Goal: Task Accomplishment & Management: Manage account settings

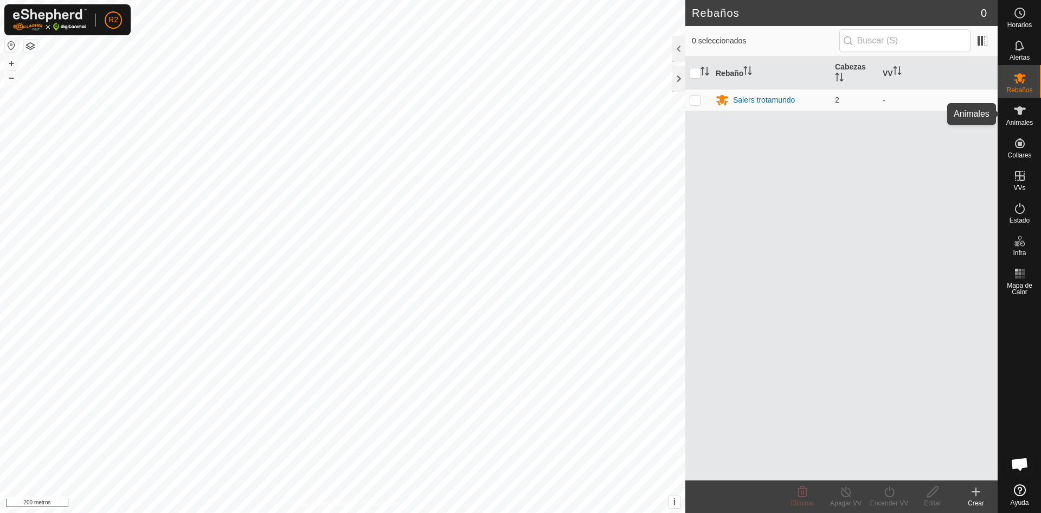
click at [1027, 116] on es-animals-svg-icon at bounding box center [1021, 110] width 20 height 17
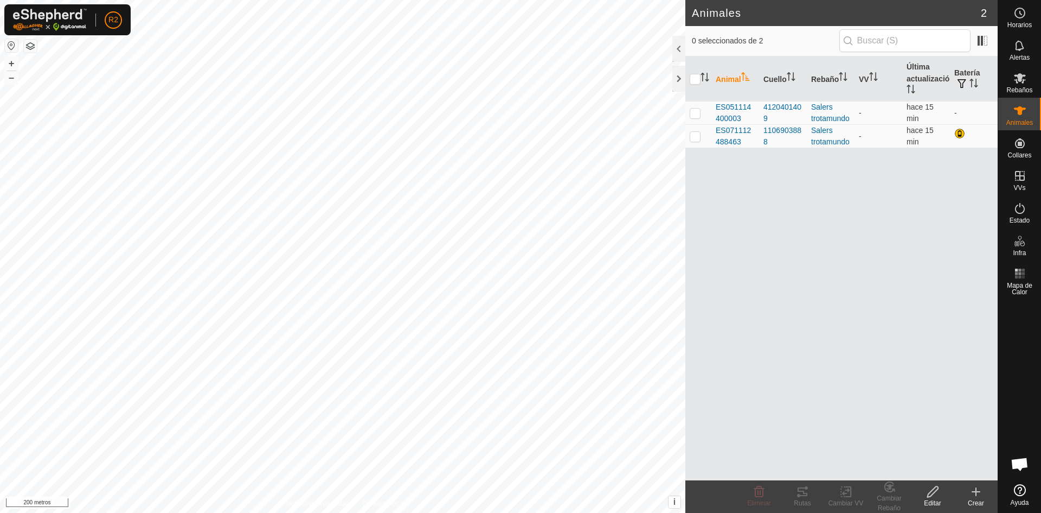
click at [977, 497] on icon at bounding box center [976, 491] width 13 height 13
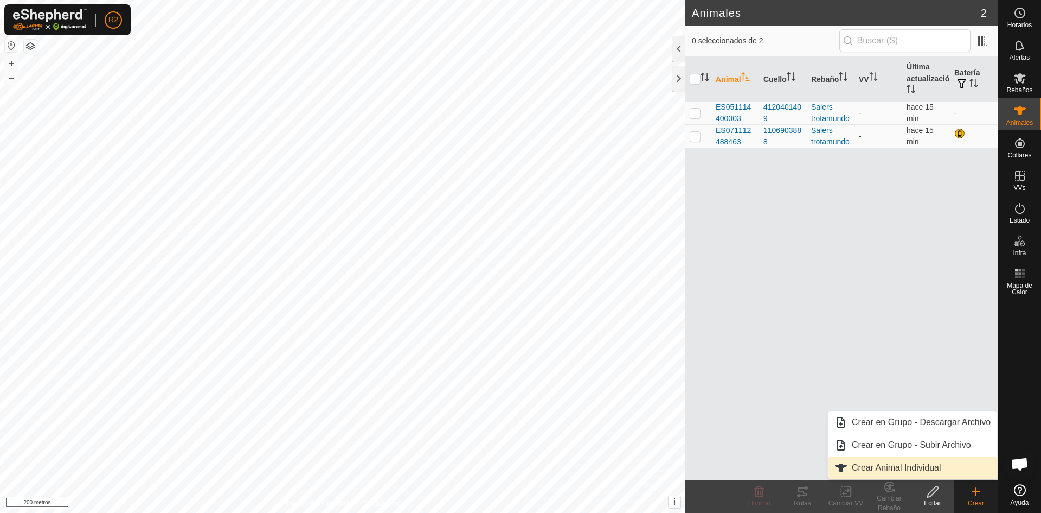
click at [910, 469] on link "Crear Animal Individual" at bounding box center [912, 468] width 169 height 22
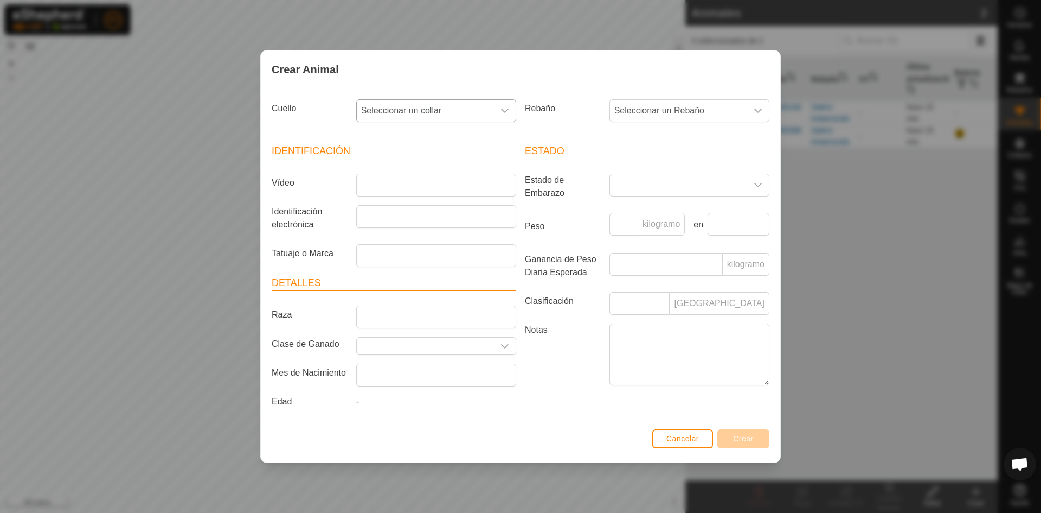
click at [505, 113] on div "disparador desplegable" at bounding box center [505, 111] width 22 height 22
click at [403, 183] on li "3657039640" at bounding box center [436, 189] width 159 height 22
click at [696, 438] on font "Cancelar" at bounding box center [683, 438] width 33 height 9
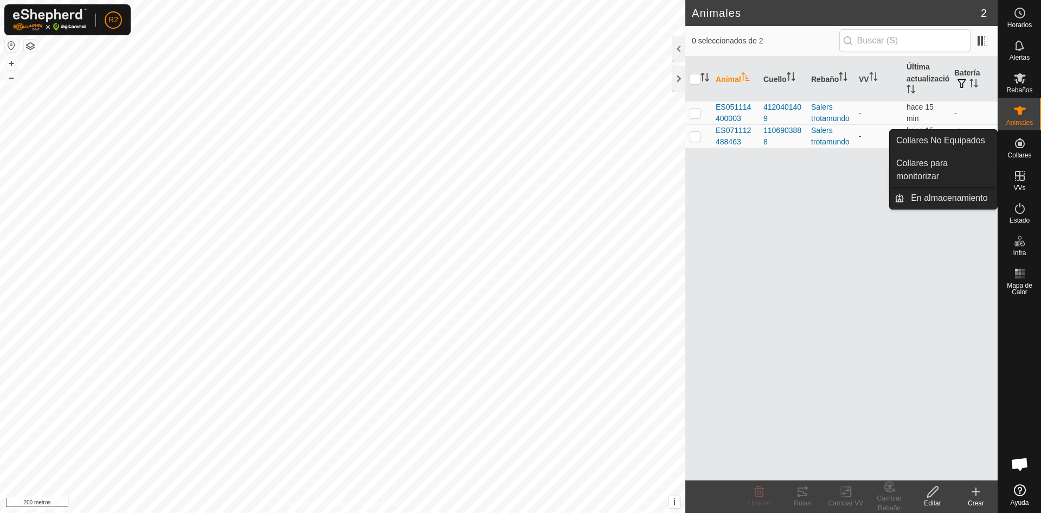
click at [1021, 147] on icon at bounding box center [1020, 143] width 10 height 10
click at [970, 139] on link "Collares No Equipados" at bounding box center [943, 141] width 107 height 22
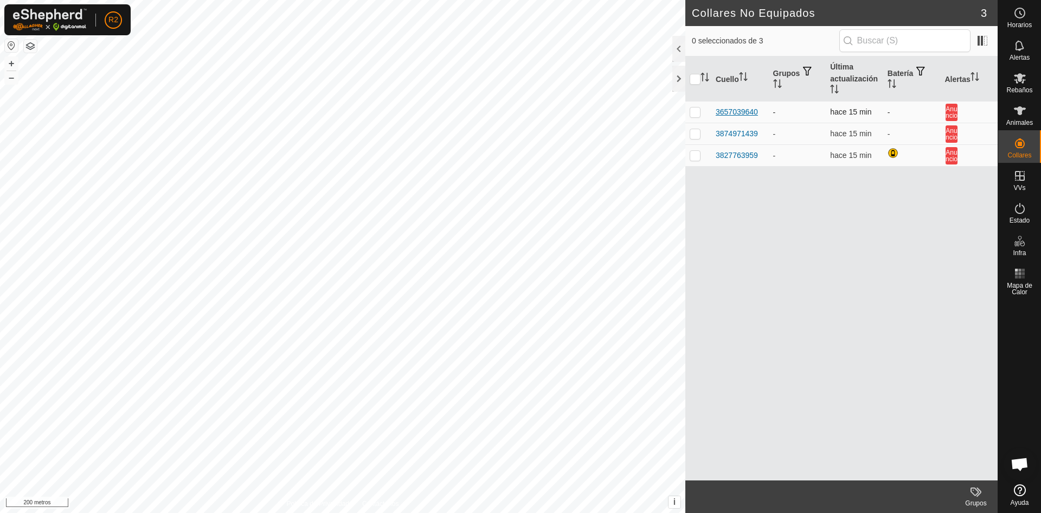
click at [739, 108] on font "3657039640" at bounding box center [737, 111] width 42 height 9
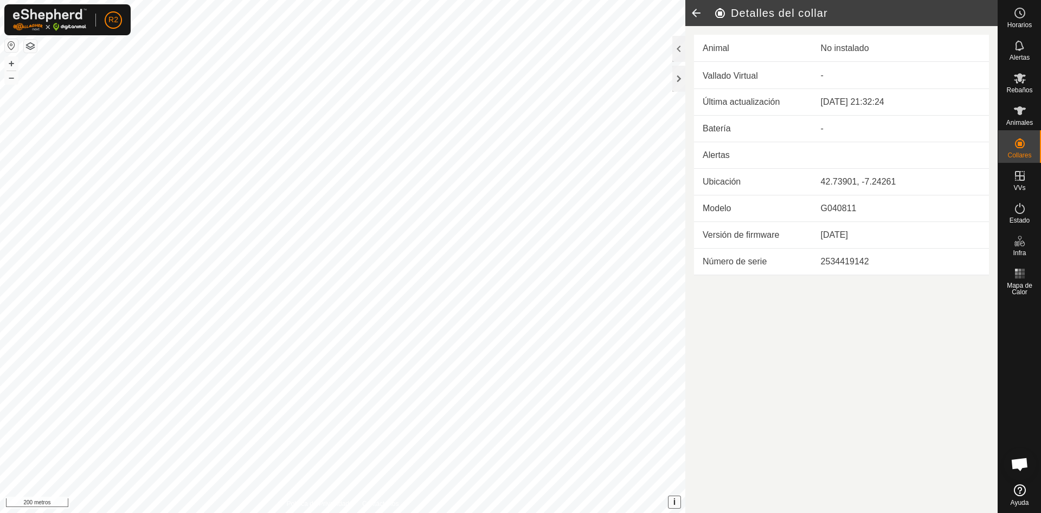
click at [675, 502] on font "i" at bounding box center [675, 501] width 2 height 9
click at [862, 46] on font "No instalado" at bounding box center [845, 47] width 48 height 9
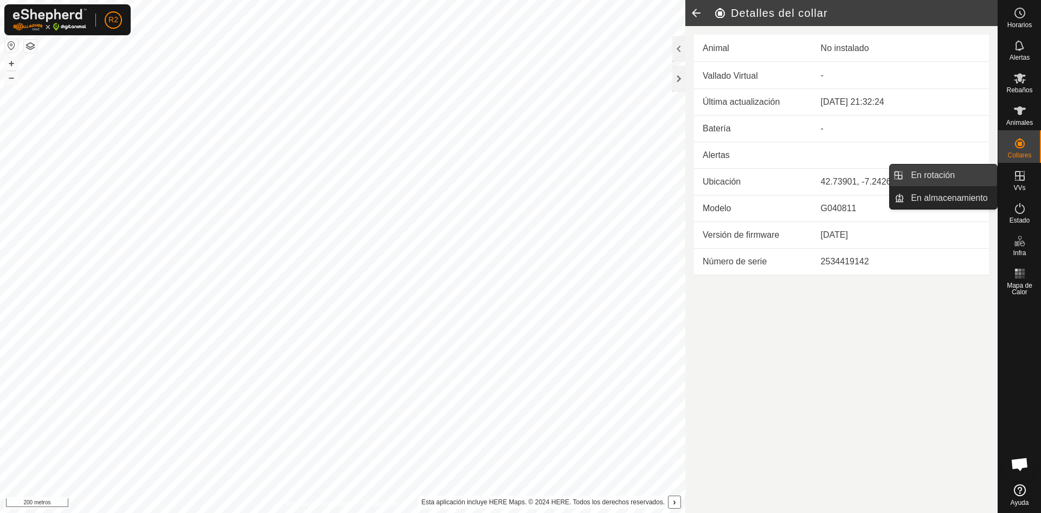
click at [967, 171] on link "En rotación" at bounding box center [951, 175] width 93 height 22
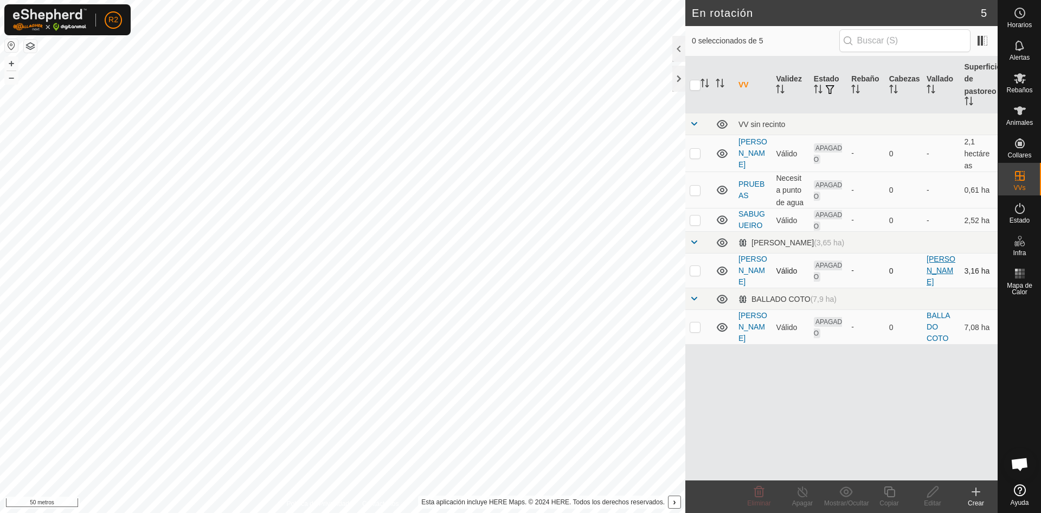
click at [936, 280] on font "[PERSON_NAME]" at bounding box center [941, 269] width 29 height 31
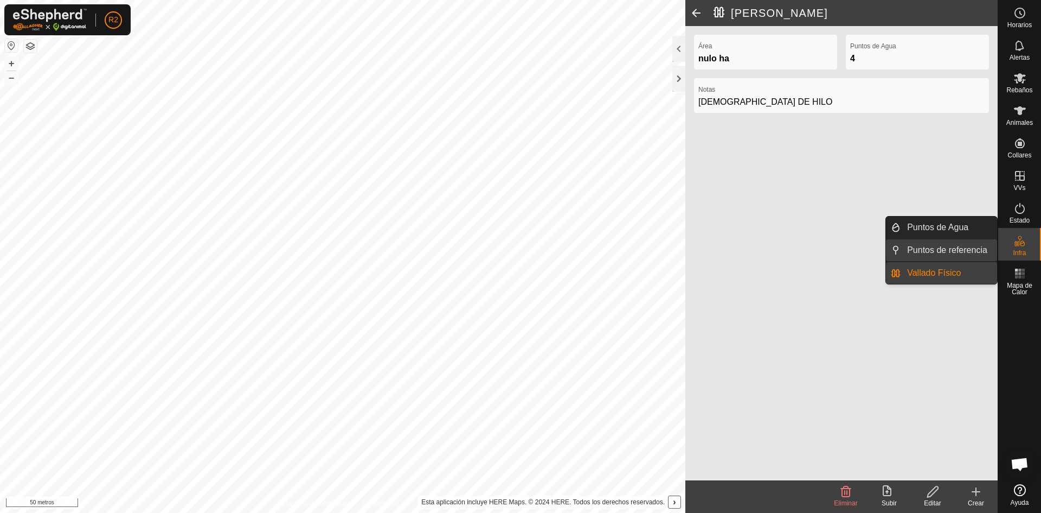
click at [978, 248] on link "Puntos de referencia" at bounding box center [949, 250] width 97 height 22
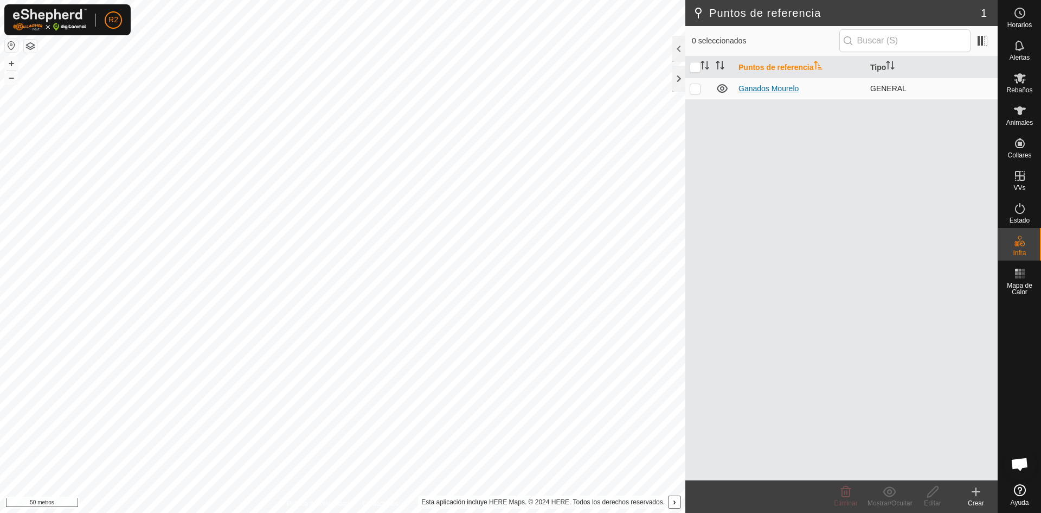
click at [776, 89] on font "Ganados Mourelo" at bounding box center [769, 88] width 60 height 9
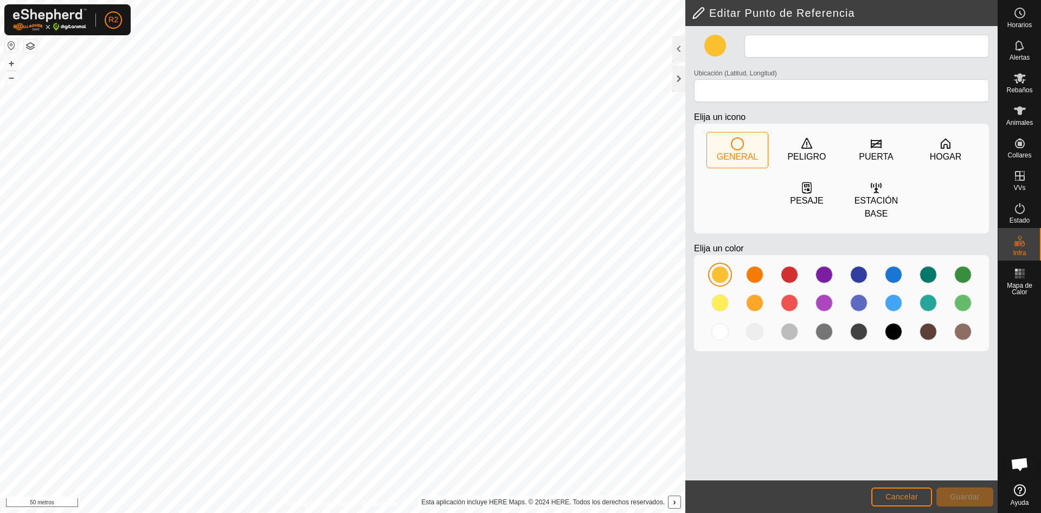
type input "Ganados Mourelo"
type input "42.739104, -7.243216"
click at [936, 144] on div "HOGAR" at bounding box center [946, 149] width 61 height 35
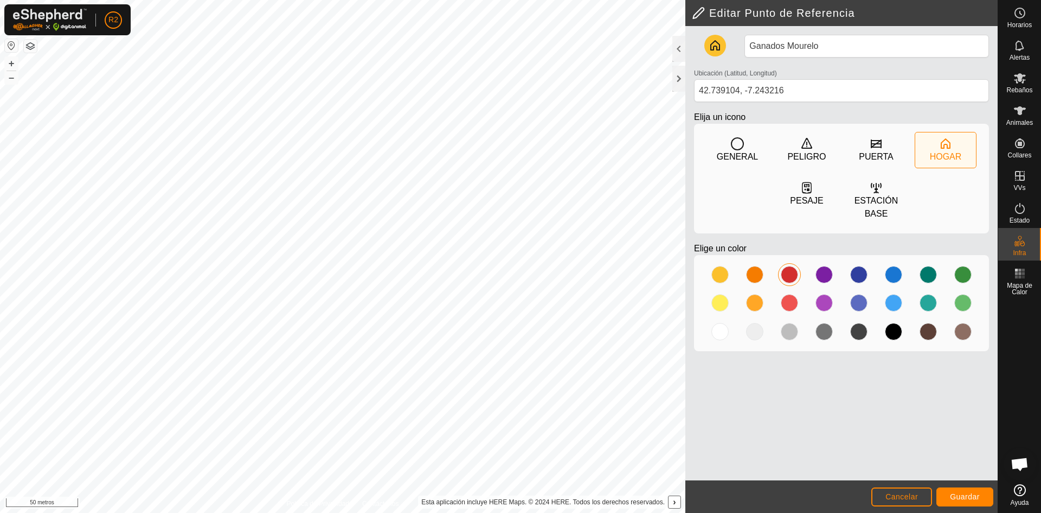
click at [791, 274] on div at bounding box center [789, 274] width 17 height 17
click at [963, 270] on div at bounding box center [963, 274] width 17 height 17
click at [970, 497] on font "Guardar" at bounding box center [965, 496] width 30 height 9
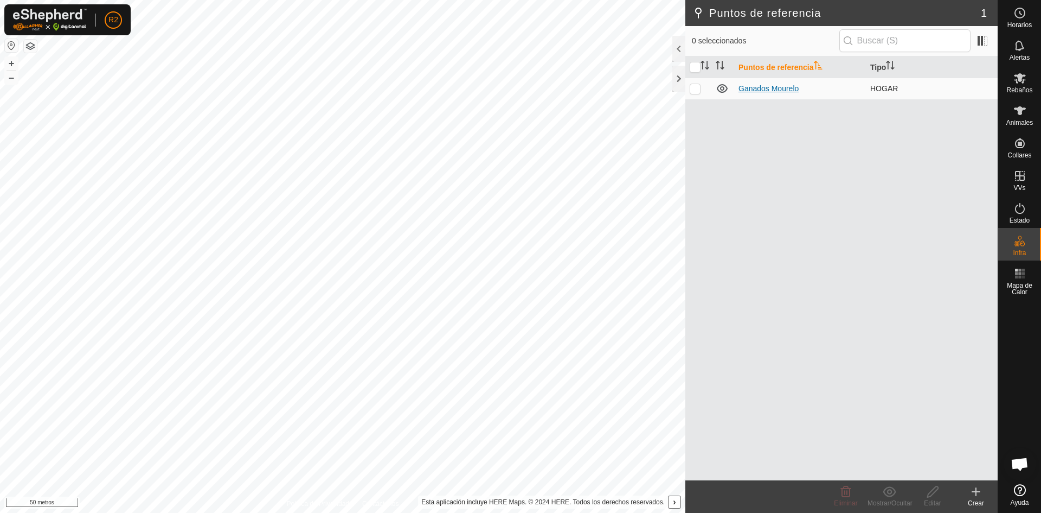
click at [772, 91] on font "Ganados Mourelo" at bounding box center [769, 88] width 60 height 9
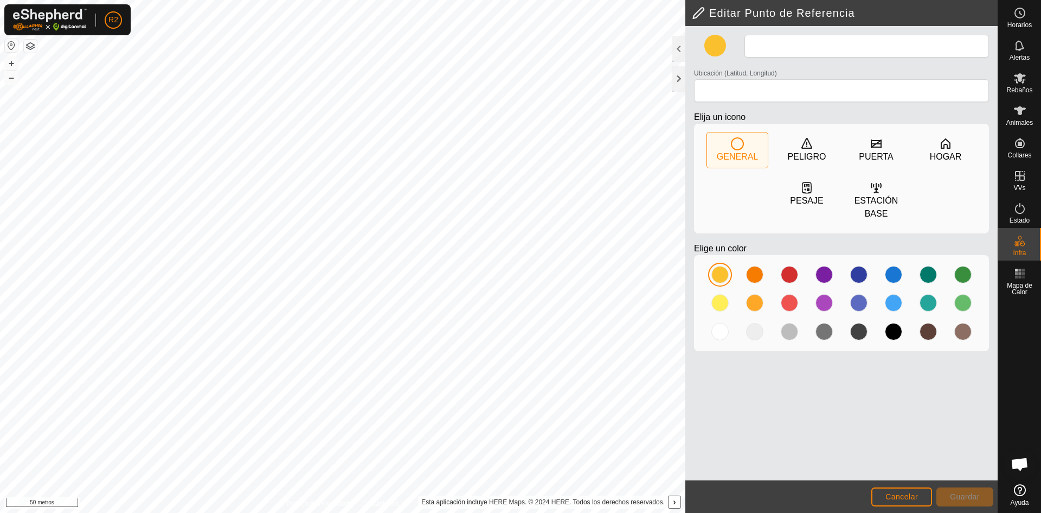
type input "Ganados Mourelo"
type input "42.739104, -7.243216"
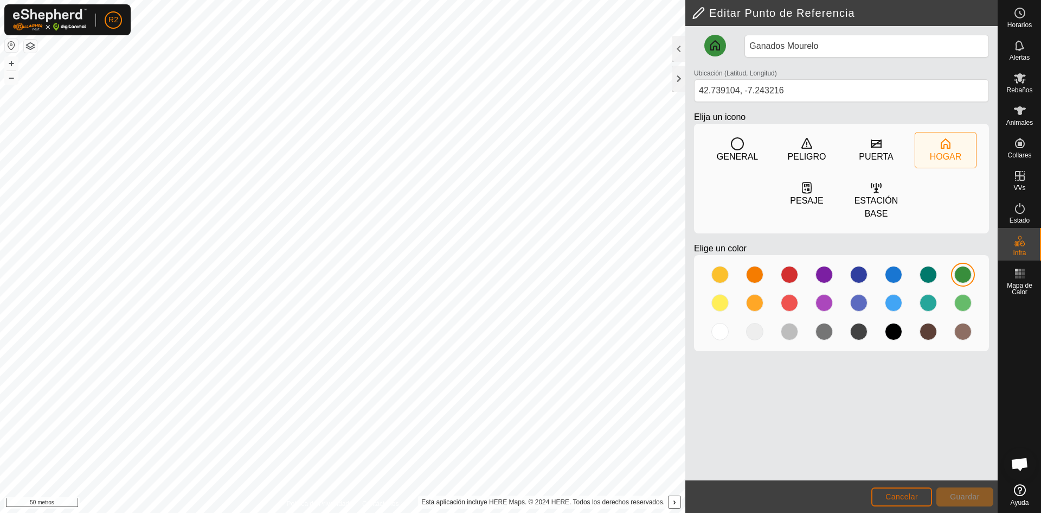
click at [896, 497] on font "Cancelar" at bounding box center [902, 496] width 33 height 9
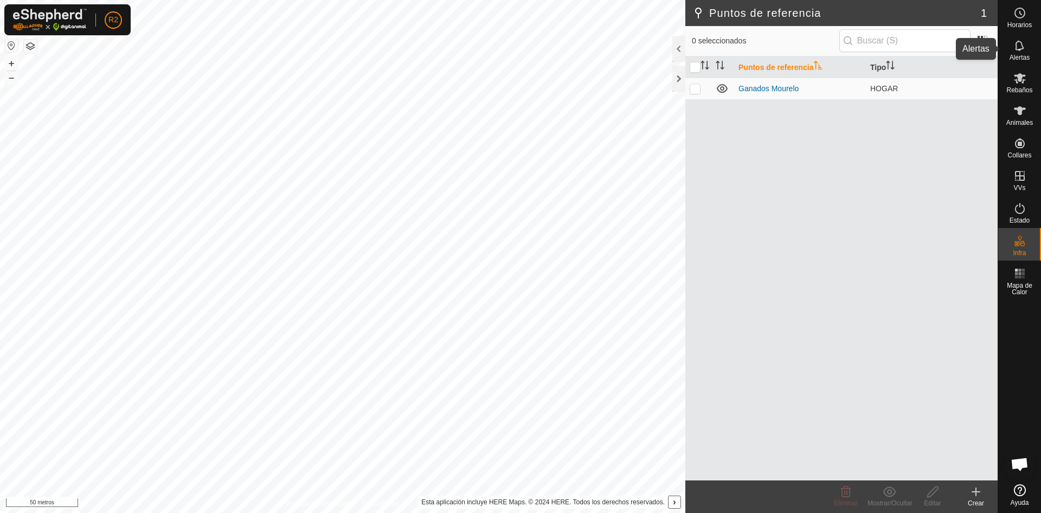
click at [1025, 52] on icon at bounding box center [1020, 45] width 13 height 13
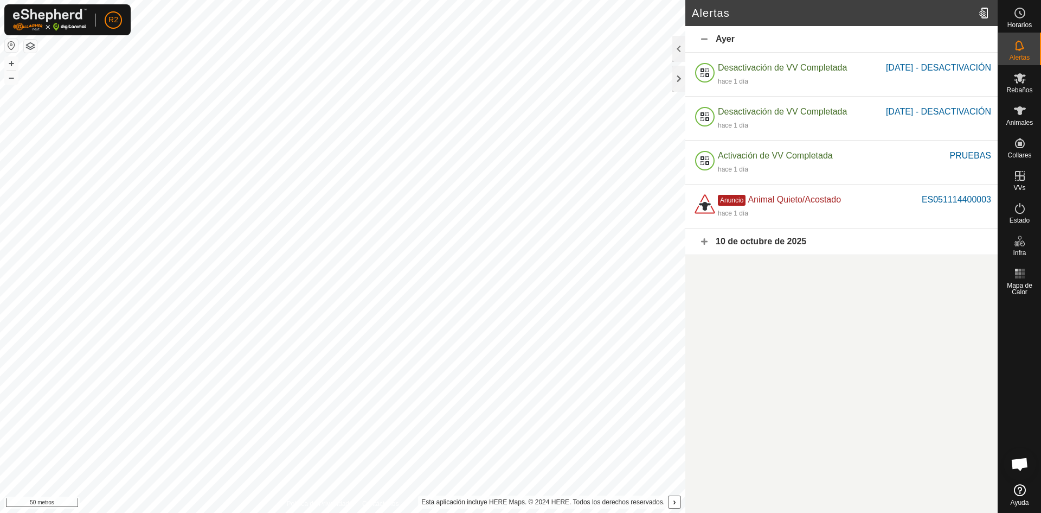
click at [705, 255] on div "10 de octubre de 2025" at bounding box center [842, 241] width 312 height 27
click at [704, 40] on div "Ayer" at bounding box center [842, 39] width 312 height 27
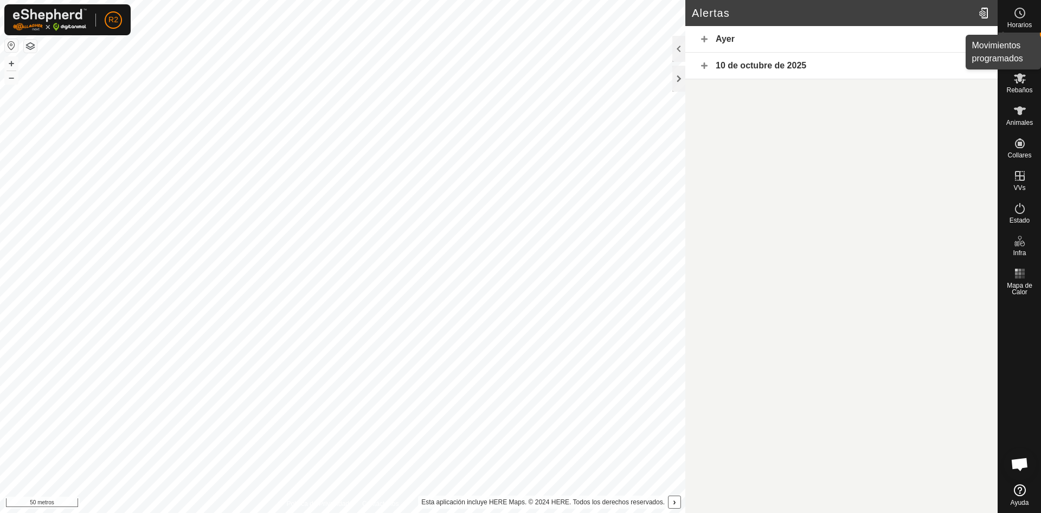
click at [1016, 19] on icon at bounding box center [1020, 13] width 13 height 13
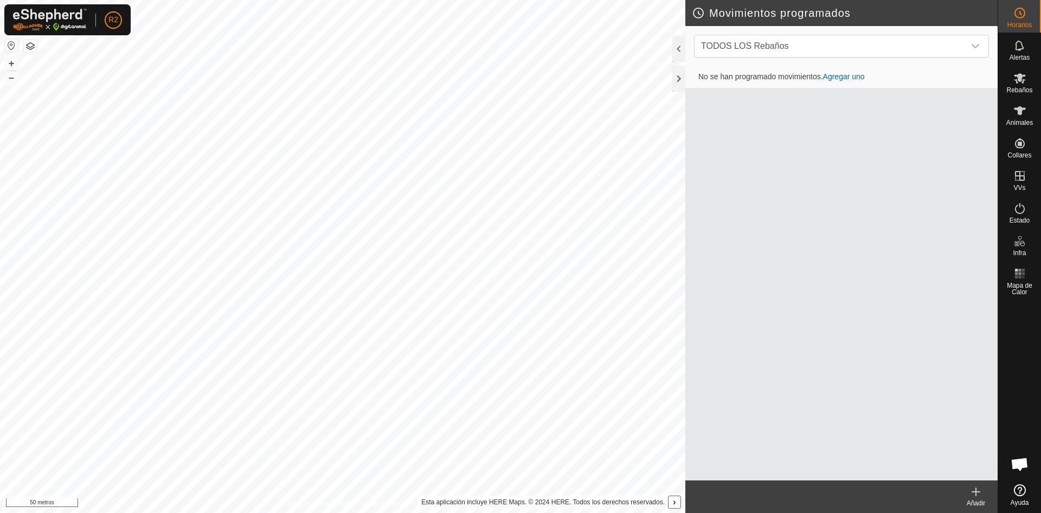
click at [846, 77] on font "Agregar uno" at bounding box center [844, 76] width 42 height 9
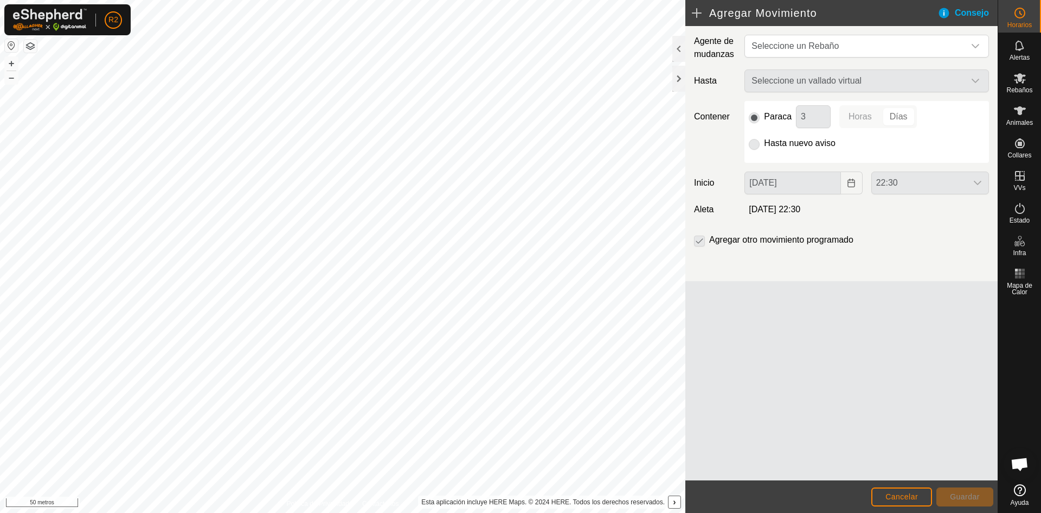
click at [975, 77] on div "Seleccione un vallado virtual" at bounding box center [866, 80] width 253 height 23
click at [976, 43] on icon "disparador desplegable" at bounding box center [975, 46] width 9 height 9
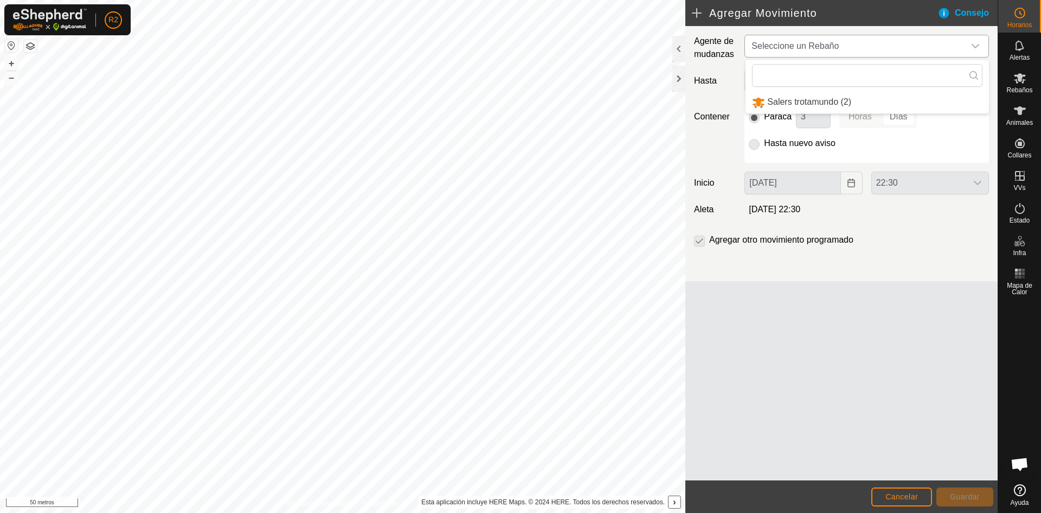
click at [836, 101] on li "Salers trotamundo (2)" at bounding box center [868, 102] width 244 height 22
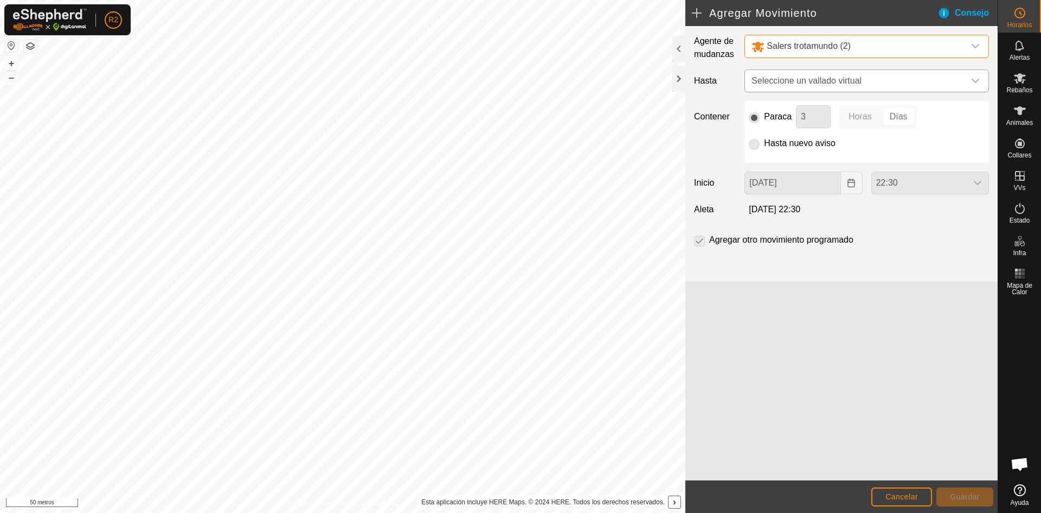
click at [975, 75] on div "disparador desplegable" at bounding box center [976, 81] width 22 height 22
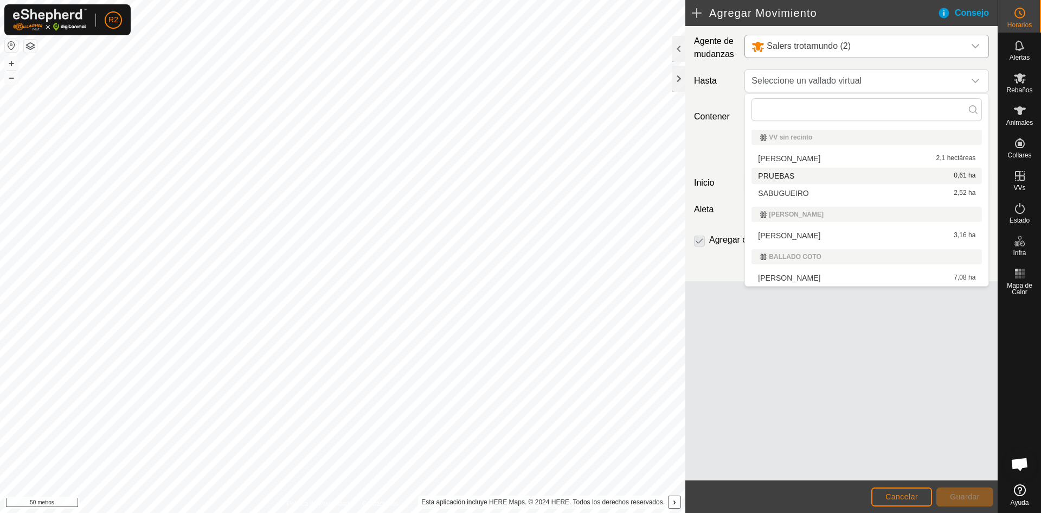
click at [788, 174] on li "PRUEBAS 0,61 ha" at bounding box center [867, 176] width 231 height 16
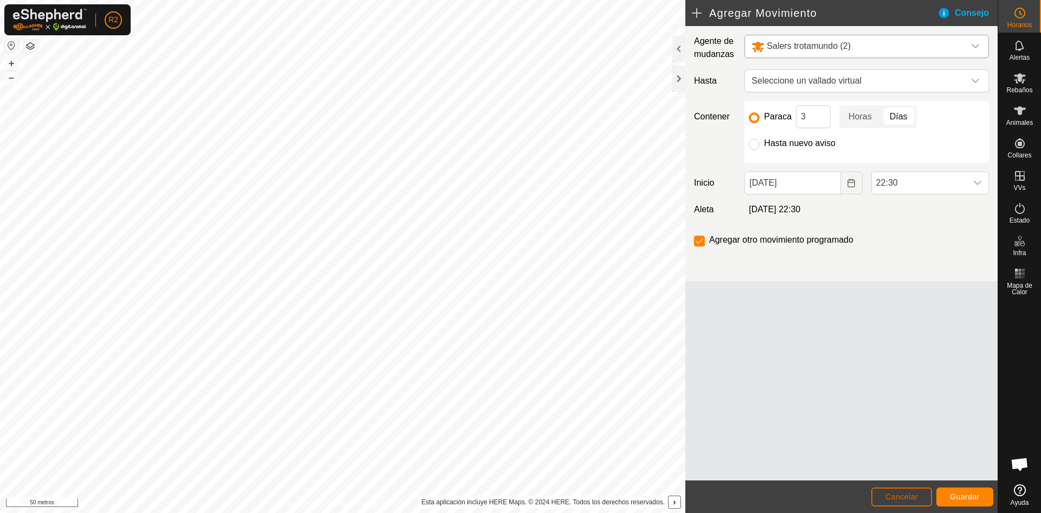
click at [904, 491] on button "Cancelar" at bounding box center [902, 496] width 61 height 19
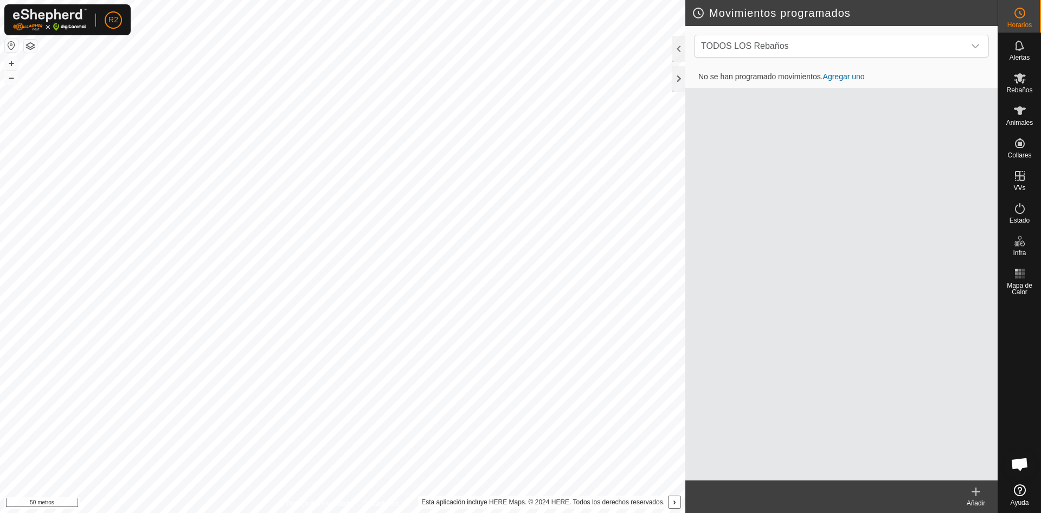
click at [1028, 490] on link "Ayuda" at bounding box center [1020, 495] width 43 height 30
click at [1014, 48] on icon at bounding box center [1020, 45] width 13 height 13
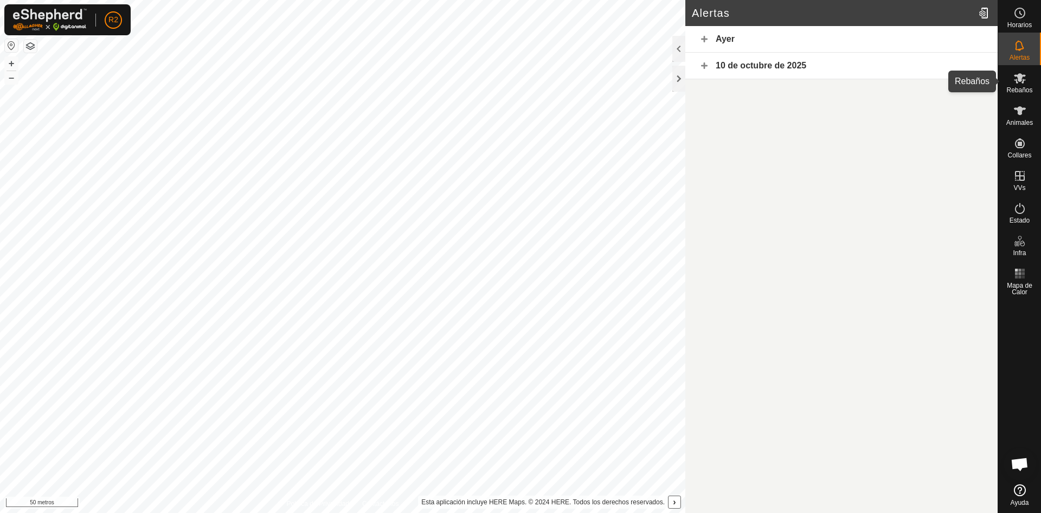
click at [1020, 85] on es-mob-svg-icon at bounding box center [1021, 77] width 20 height 17
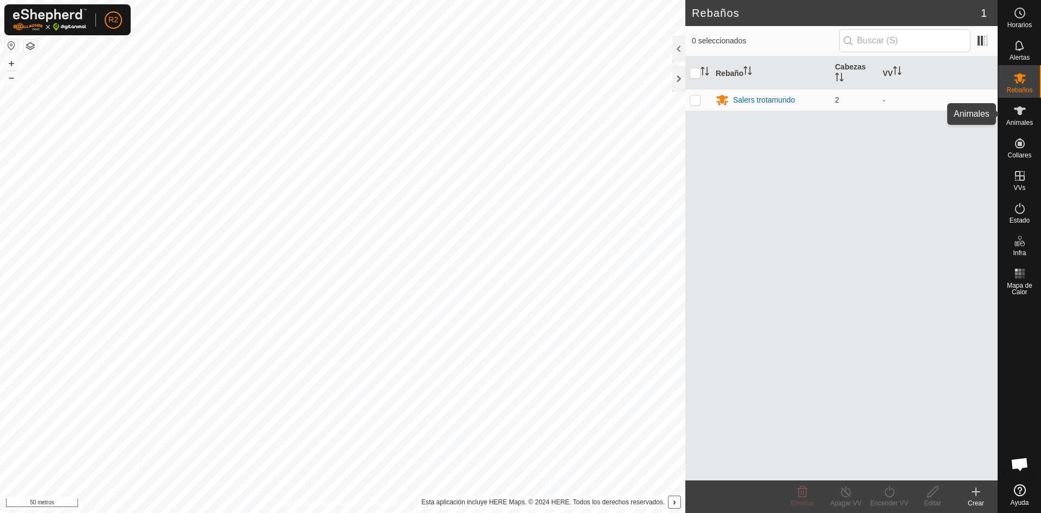
click at [1020, 116] on icon at bounding box center [1020, 110] width 13 height 13
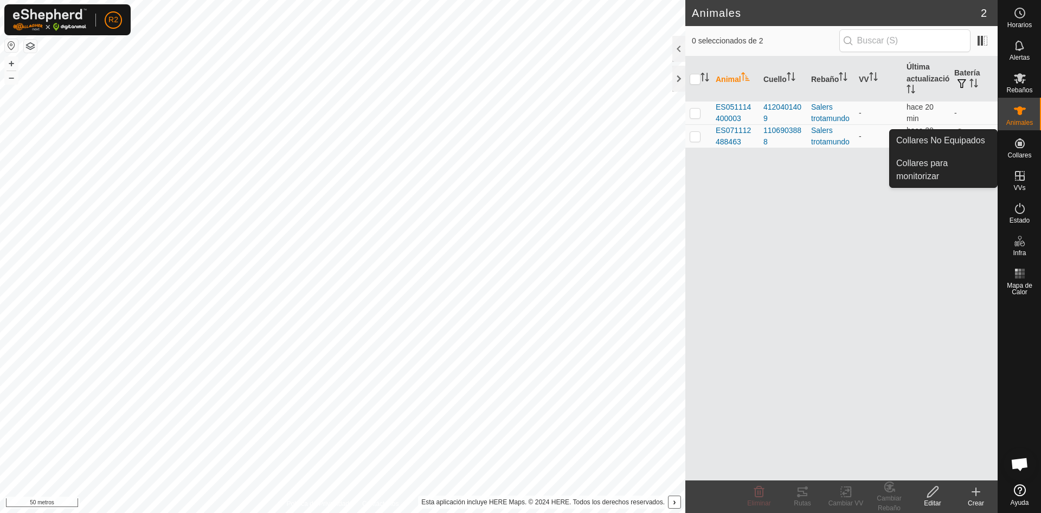
click at [1020, 141] on icon at bounding box center [1020, 143] width 13 height 13
click at [979, 136] on link "Collares No Equipados" at bounding box center [943, 141] width 107 height 22
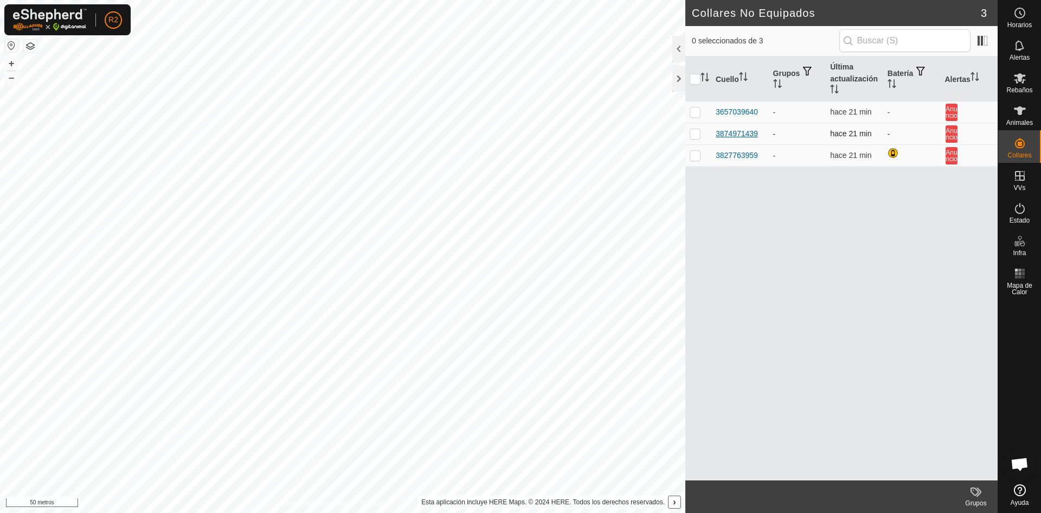
click at [747, 131] on font "3874971439" at bounding box center [737, 133] width 42 height 9
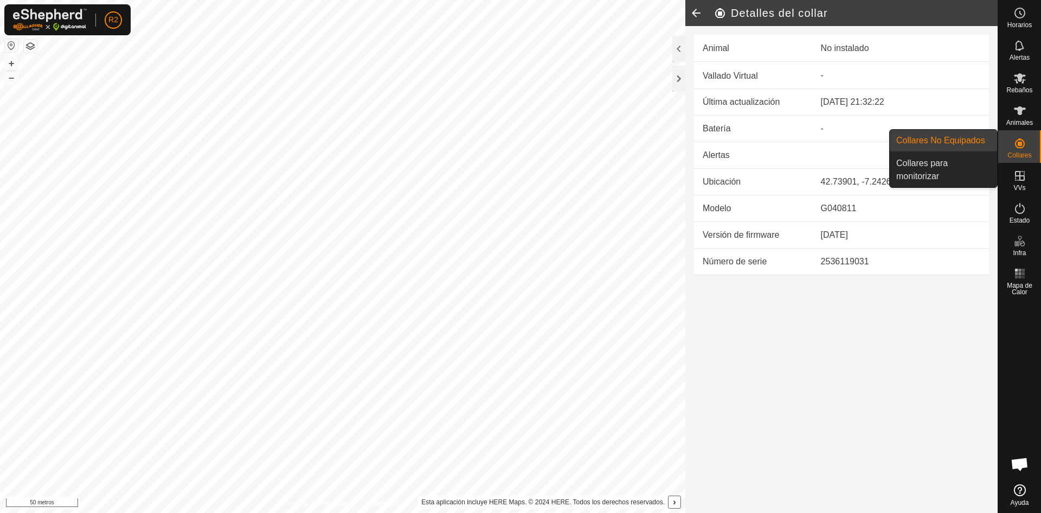
click at [961, 138] on link "Collares No Equipados" at bounding box center [943, 141] width 107 height 22
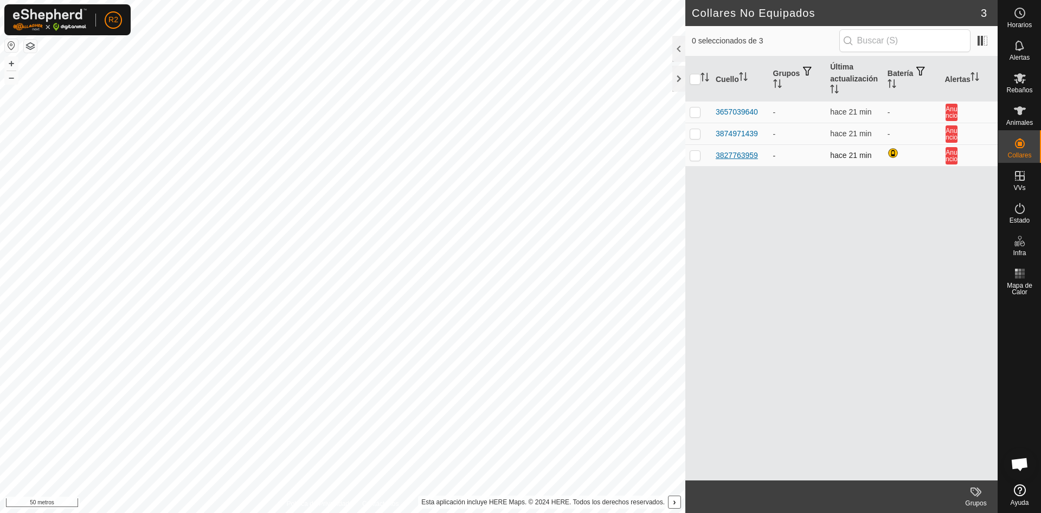
click at [736, 154] on font "3827763959" at bounding box center [737, 155] width 42 height 9
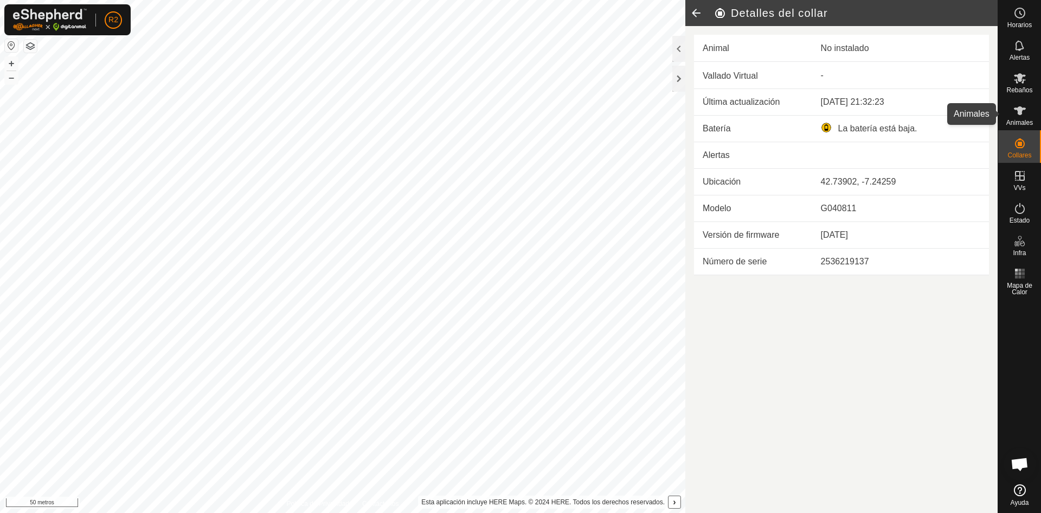
click at [1025, 113] on icon at bounding box center [1020, 110] width 13 height 13
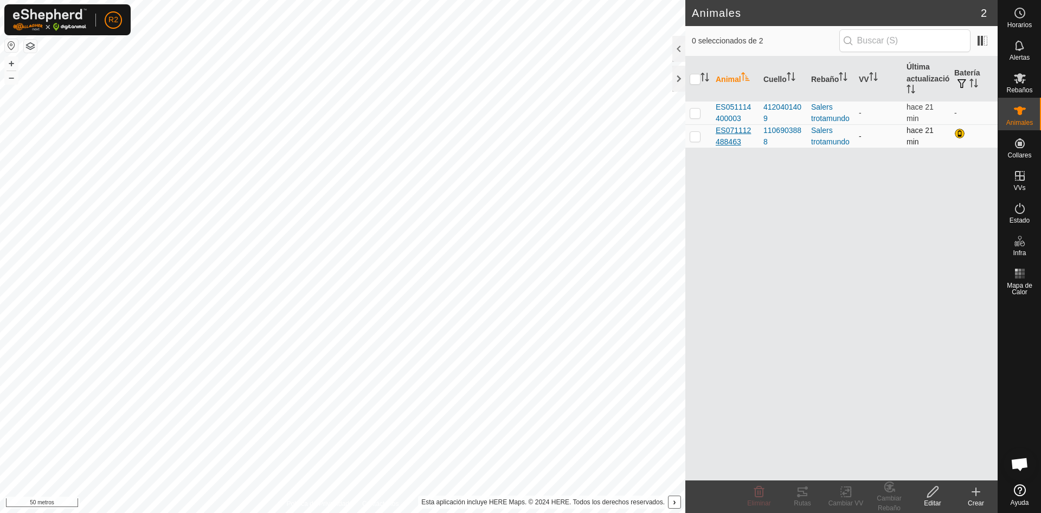
click at [726, 138] on font "ES071112488463" at bounding box center [733, 136] width 35 height 20
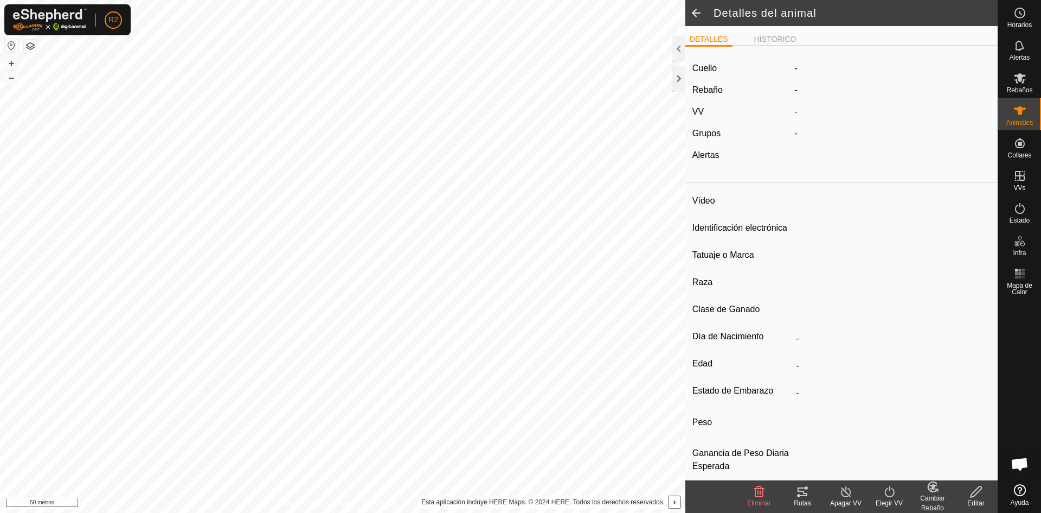
type input "ES071112488463"
type input "-"
type input "salers"
type input "SALERS"
type input "-"
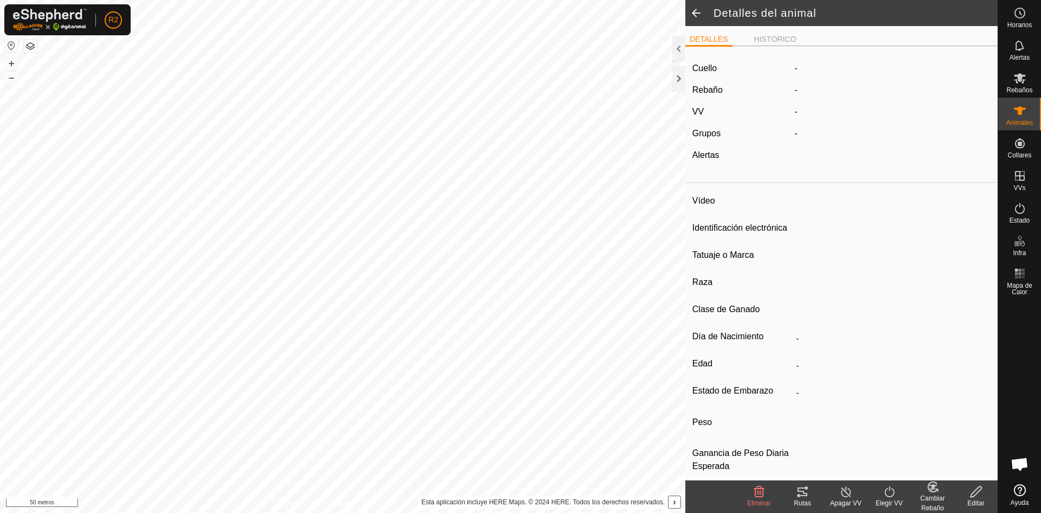
type input "10/2020"
type input "5 years 1 month"
type input "Preñada"
type input "800 kg"
type input "-"
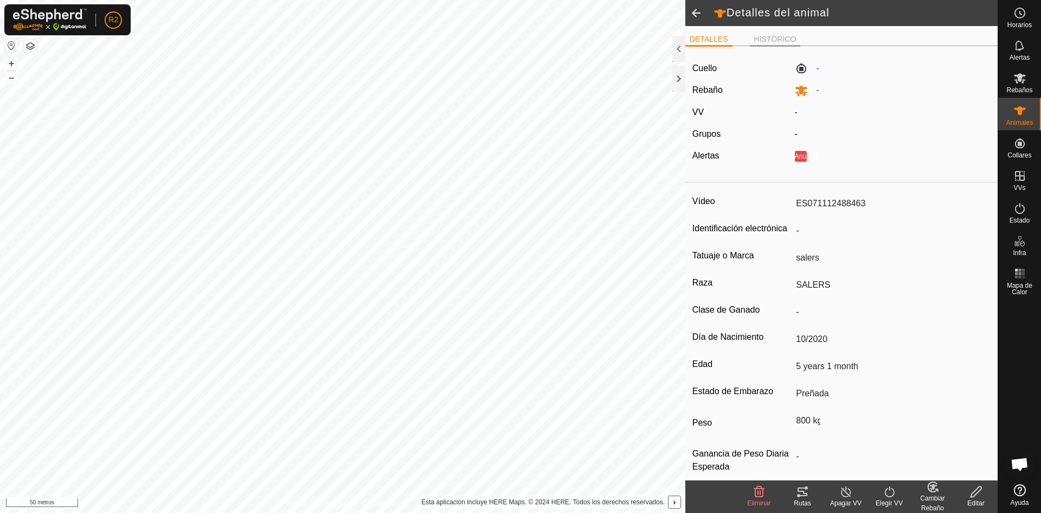
click at [777, 40] on font "HISTÓRICO" at bounding box center [776, 39] width 42 height 9
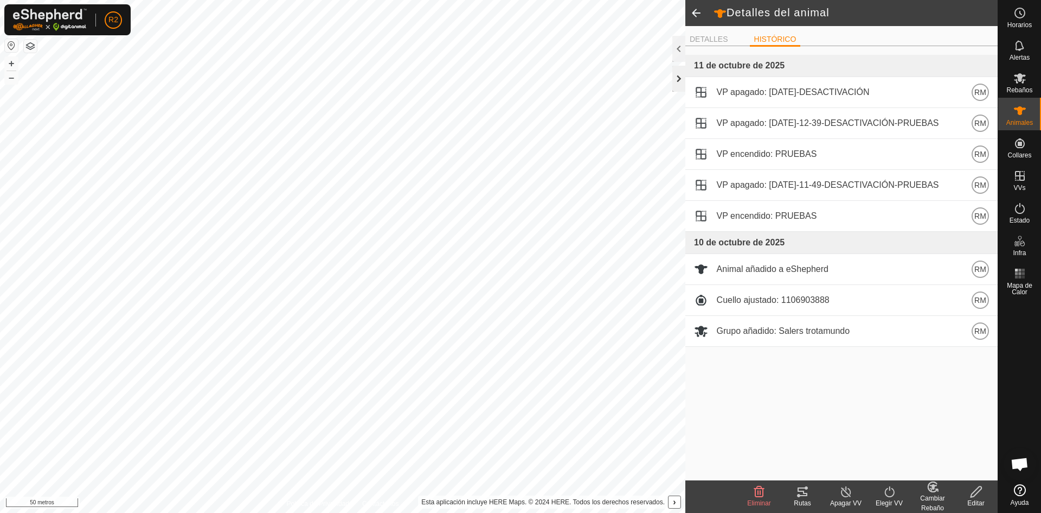
click at [676, 71] on div at bounding box center [679, 79] width 13 height 26
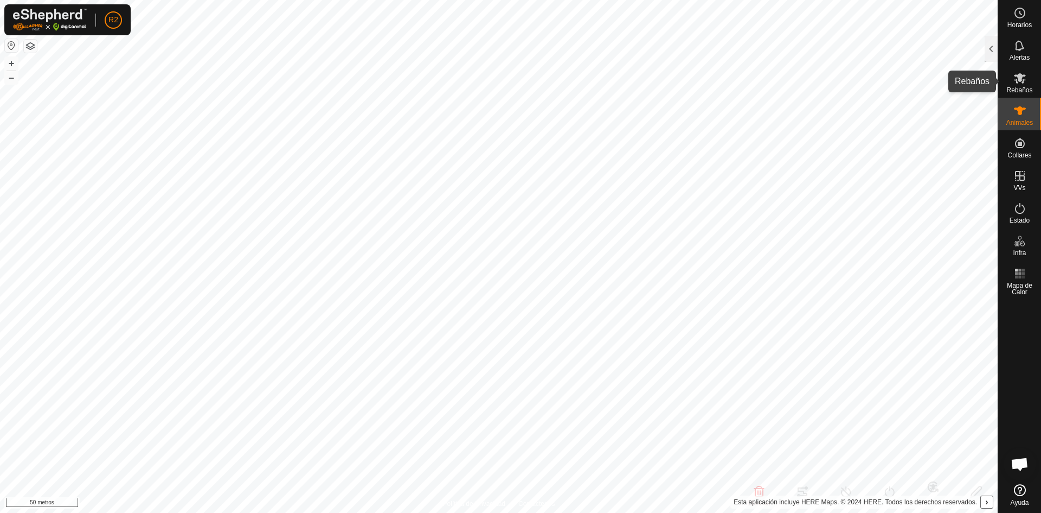
click at [1018, 83] on icon at bounding box center [1020, 78] width 13 height 13
click at [1018, 86] on font "Rebaños" at bounding box center [1020, 90] width 26 height 8
click at [1022, 118] on es-animals-svg-icon at bounding box center [1021, 110] width 20 height 17
click at [991, 53] on div at bounding box center [991, 49] width 13 height 26
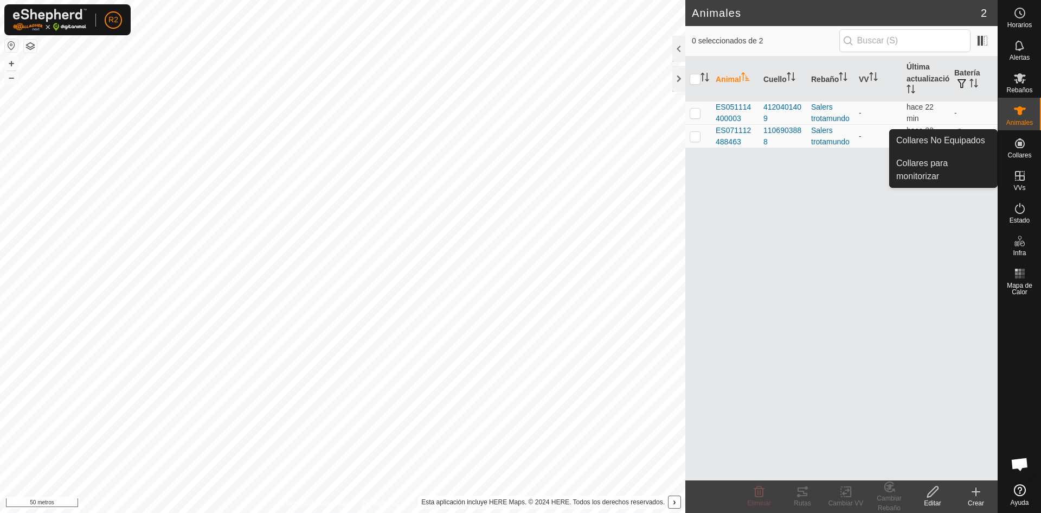
drag, startPoint x: 1028, startPoint y: 133, endPoint x: 1028, endPoint y: 145, distance: 11.9
click at [1028, 145] on es-neckbands-svg-icon at bounding box center [1021, 143] width 20 height 17
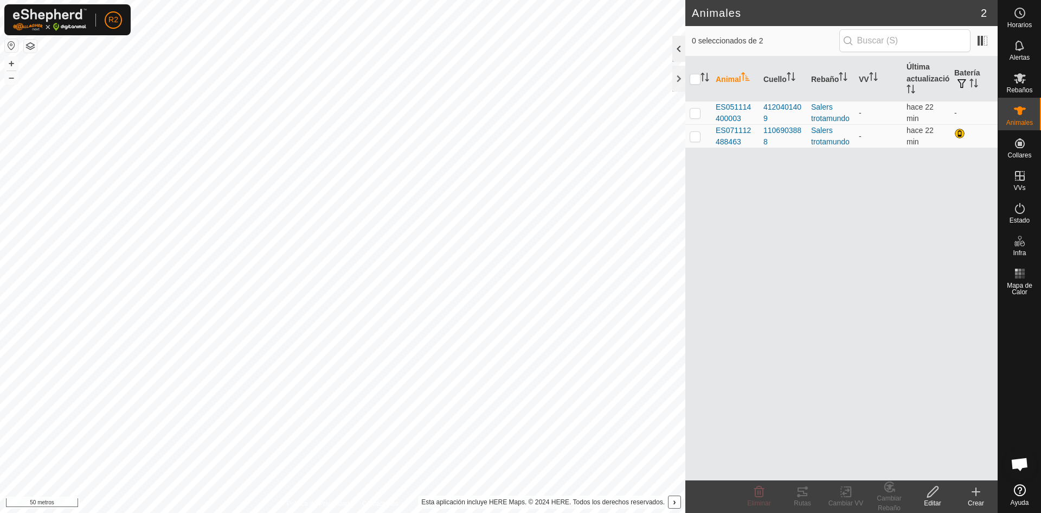
click at [679, 55] on div at bounding box center [679, 49] width 13 height 26
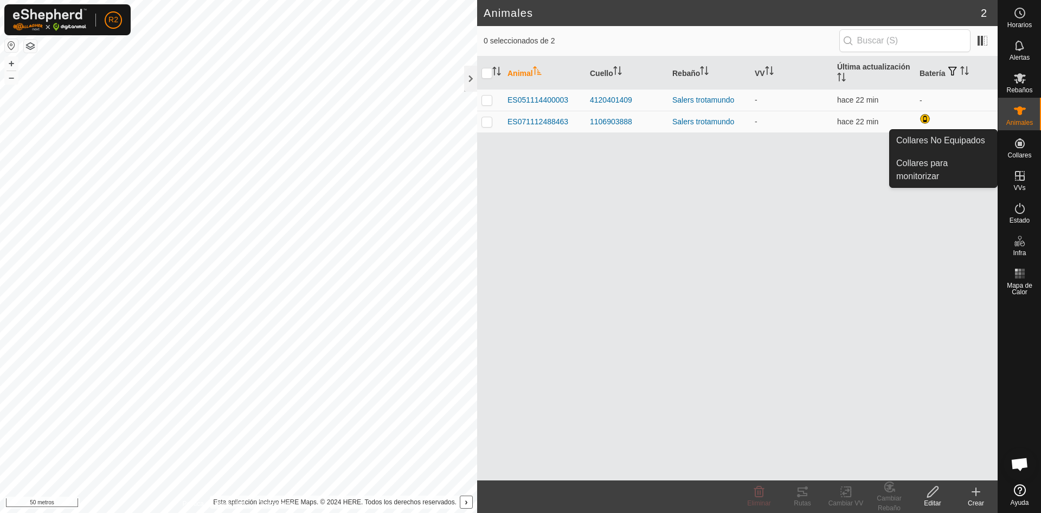
click at [1026, 150] on es-neckbands-svg-icon at bounding box center [1021, 143] width 20 height 17
click at [950, 143] on link "Collares No Equipados" at bounding box center [943, 141] width 107 height 22
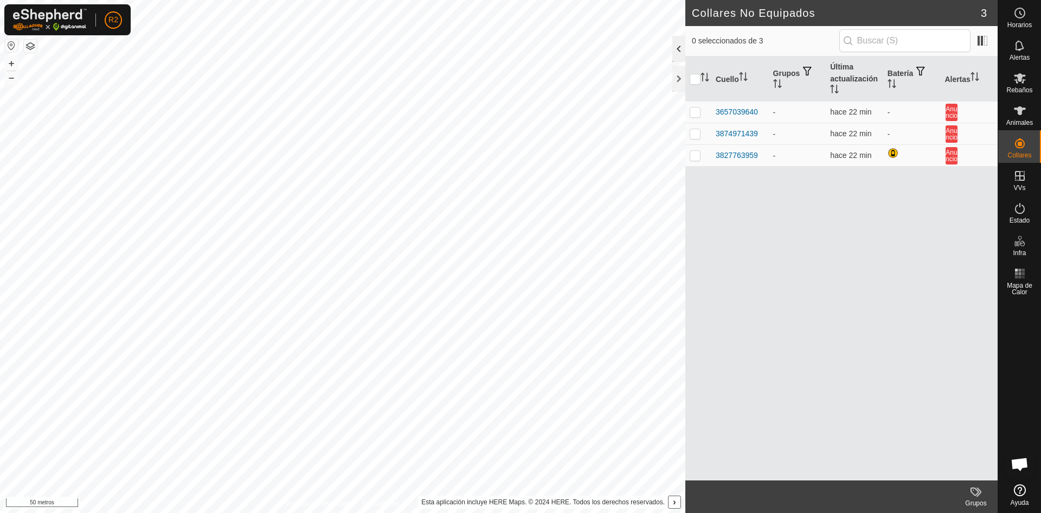
click at [680, 52] on div at bounding box center [679, 49] width 13 height 26
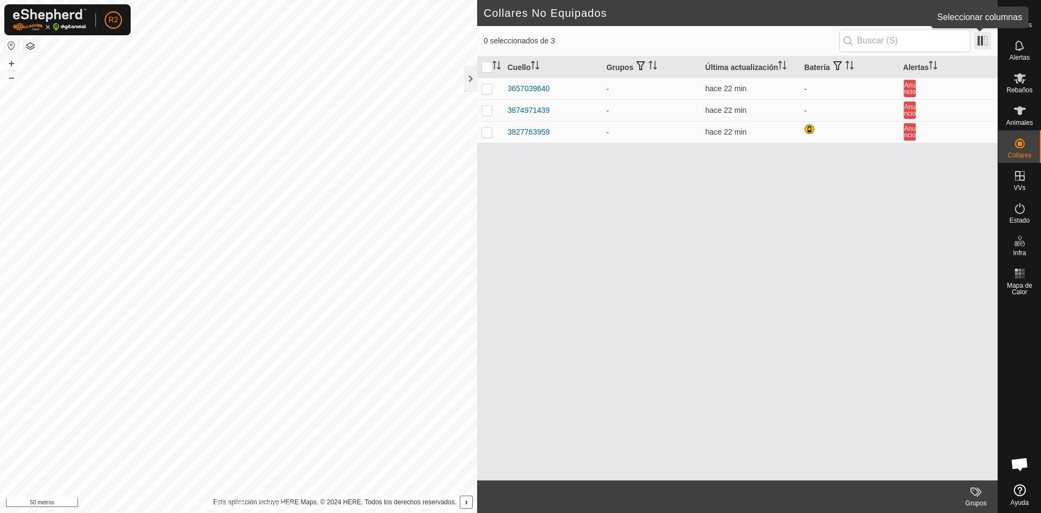
click at [982, 42] on span at bounding box center [982, 40] width 17 height 17
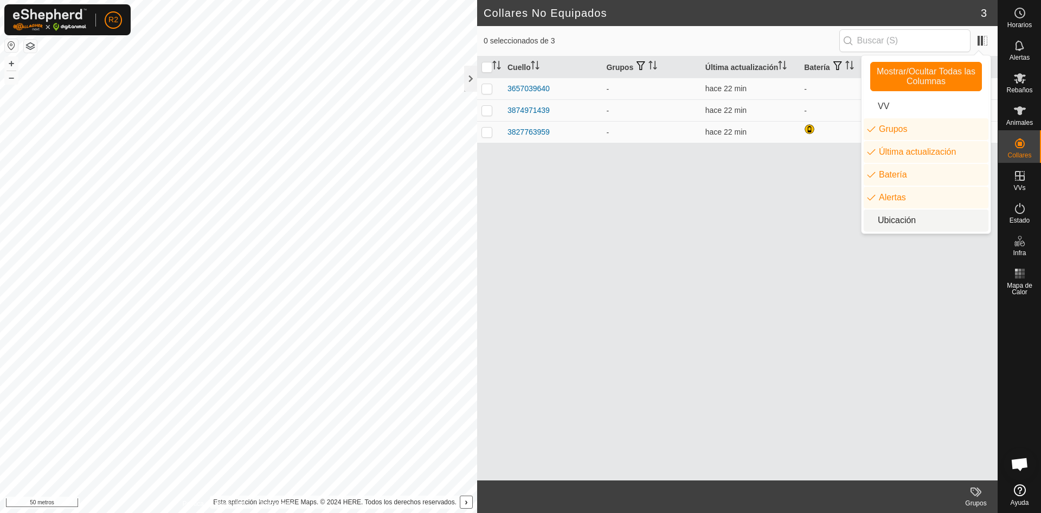
click at [782, 238] on div "Cuello Grupos Última actualización Batería Alertas 3657039640 - hace 22 min - A…" at bounding box center [737, 268] width 521 height 424
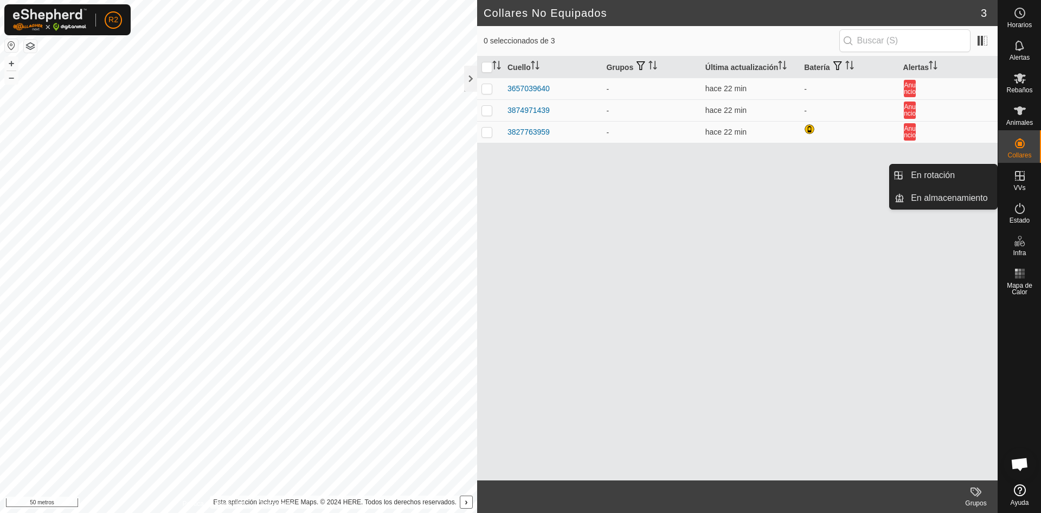
click at [1017, 182] on icon at bounding box center [1020, 175] width 13 height 13
click at [967, 193] on link "En almacenamiento" at bounding box center [951, 198] width 93 height 22
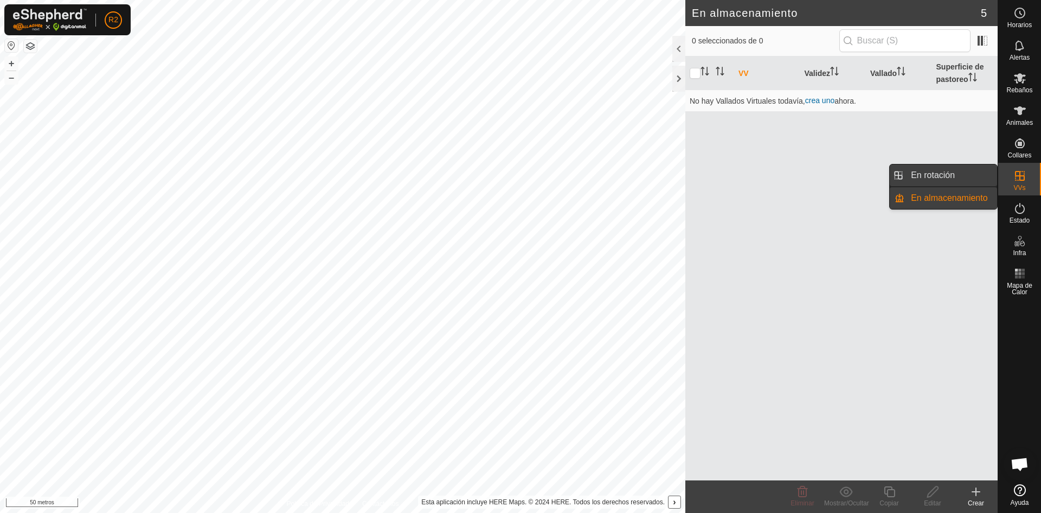
click at [956, 172] on link "En rotación" at bounding box center [951, 175] width 93 height 22
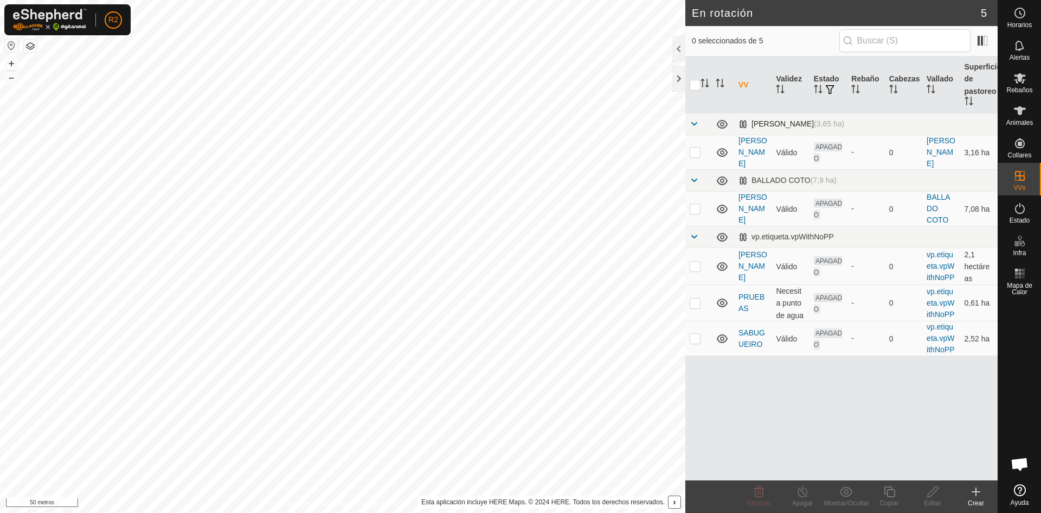
click at [692, 121] on span at bounding box center [694, 123] width 9 height 9
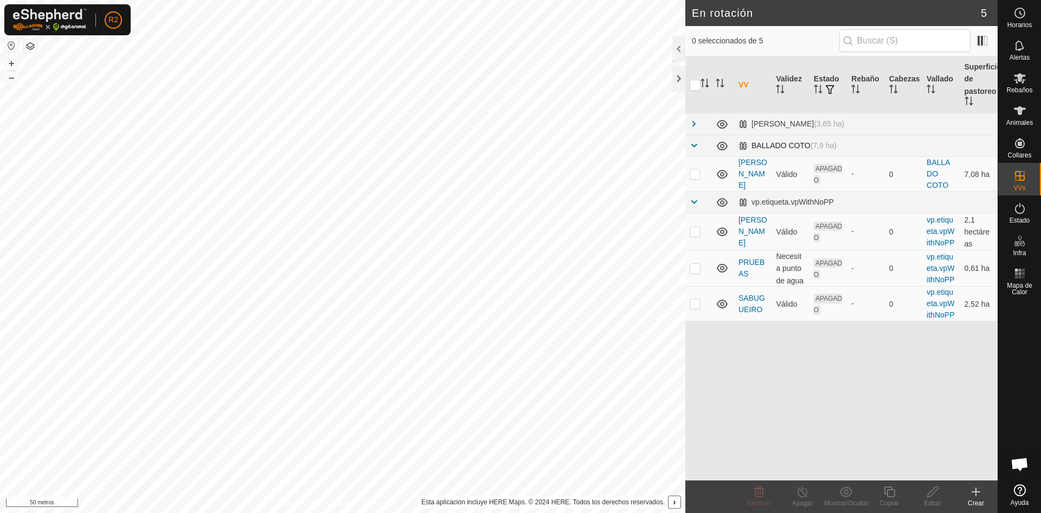
click at [692, 145] on span at bounding box center [694, 145] width 9 height 9
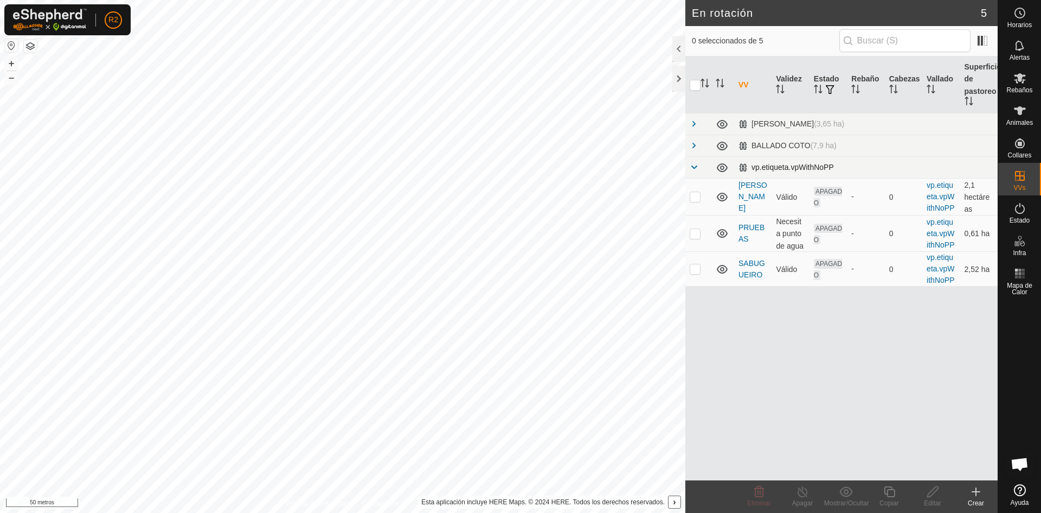
click at [695, 167] on span at bounding box center [694, 167] width 9 height 9
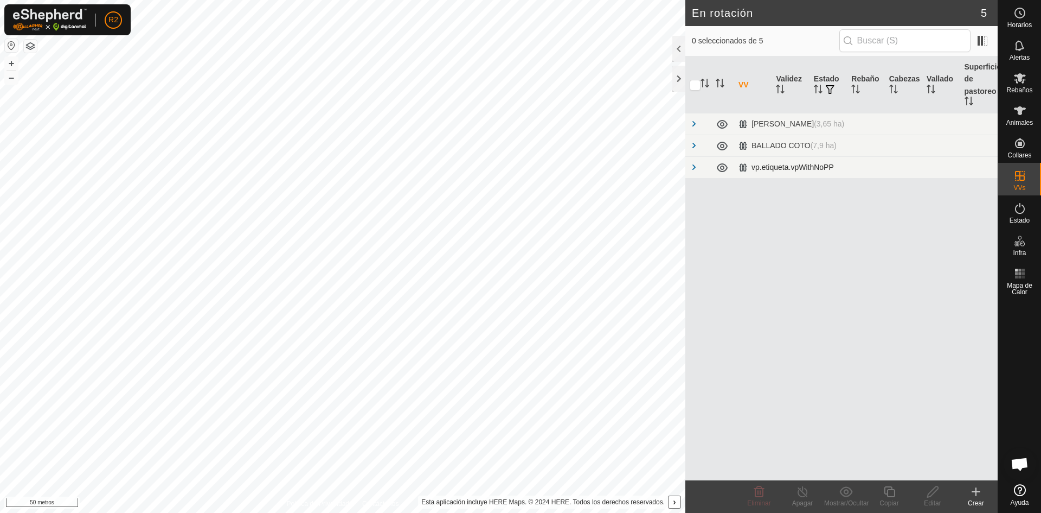
click at [695, 167] on span at bounding box center [694, 167] width 9 height 9
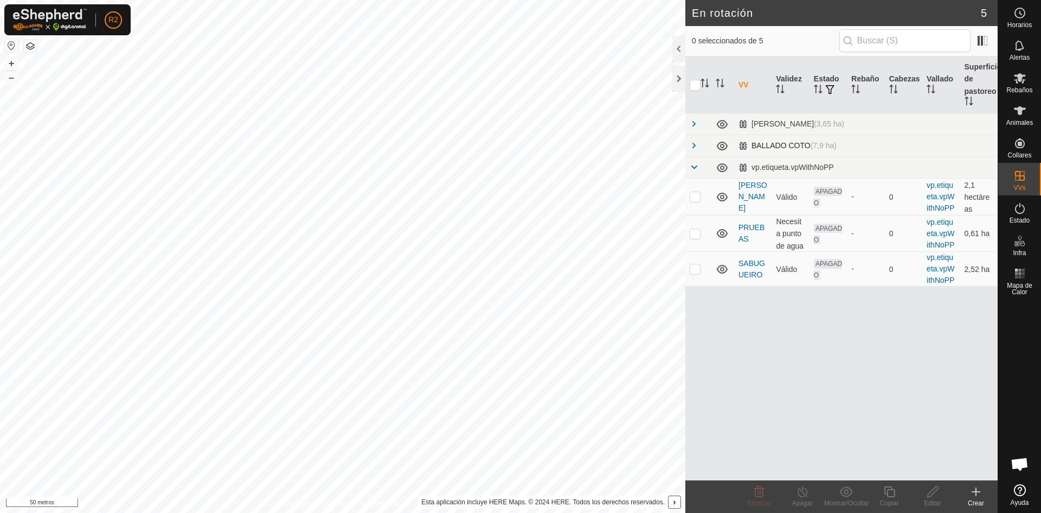
click at [693, 144] on span at bounding box center [694, 145] width 9 height 9
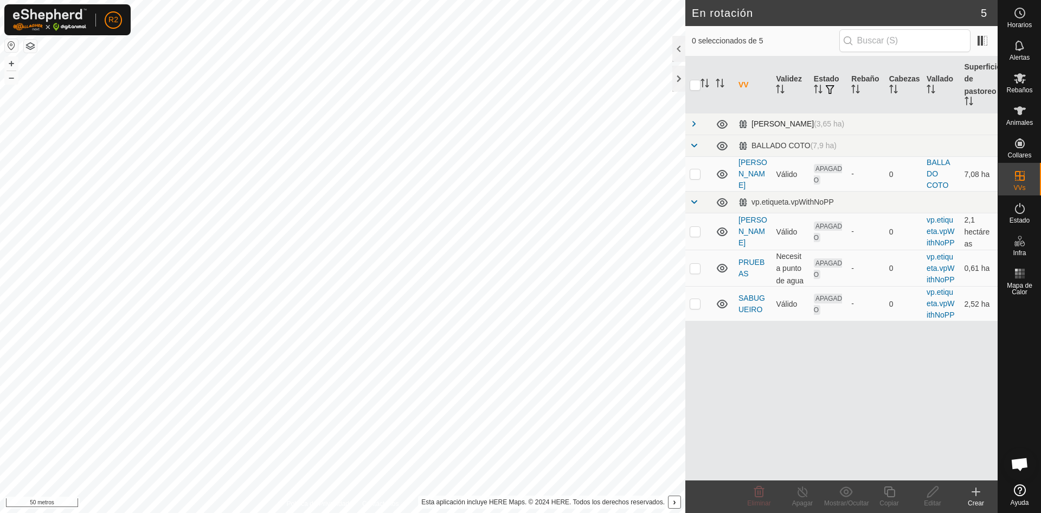
click at [692, 124] on span at bounding box center [694, 123] width 9 height 9
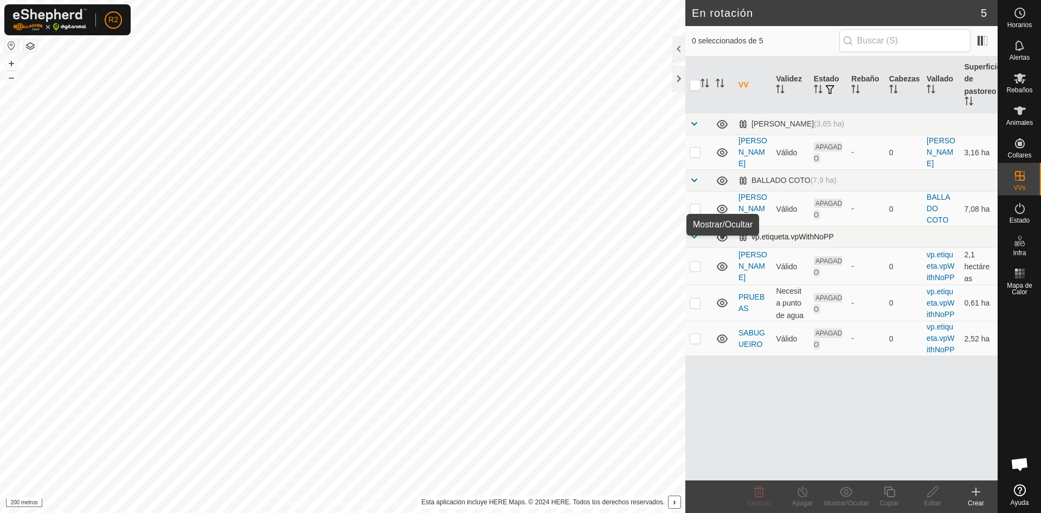
click at [723, 241] on icon at bounding box center [722, 237] width 11 height 9
click at [724, 244] on icon at bounding box center [722, 237] width 13 height 13
click at [724, 241] on icon at bounding box center [722, 237] width 11 height 9
click at [724, 244] on icon at bounding box center [722, 237] width 13 height 13
click at [720, 187] on icon at bounding box center [722, 180] width 13 height 13
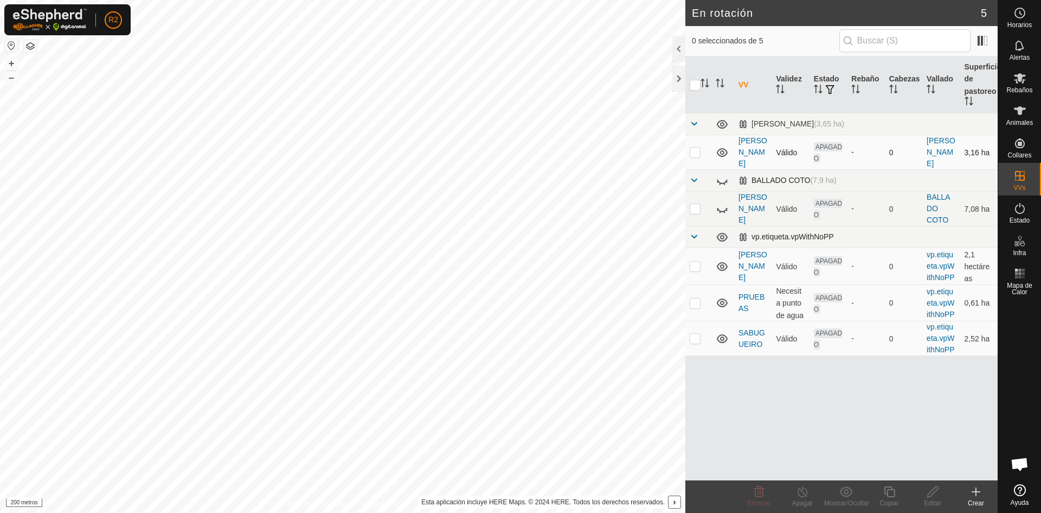
click at [723, 156] on icon at bounding box center [722, 152] width 13 height 13
click at [722, 127] on icon at bounding box center [722, 125] width 11 height 4
click at [729, 191] on td at bounding box center [723, 181] width 23 height 22
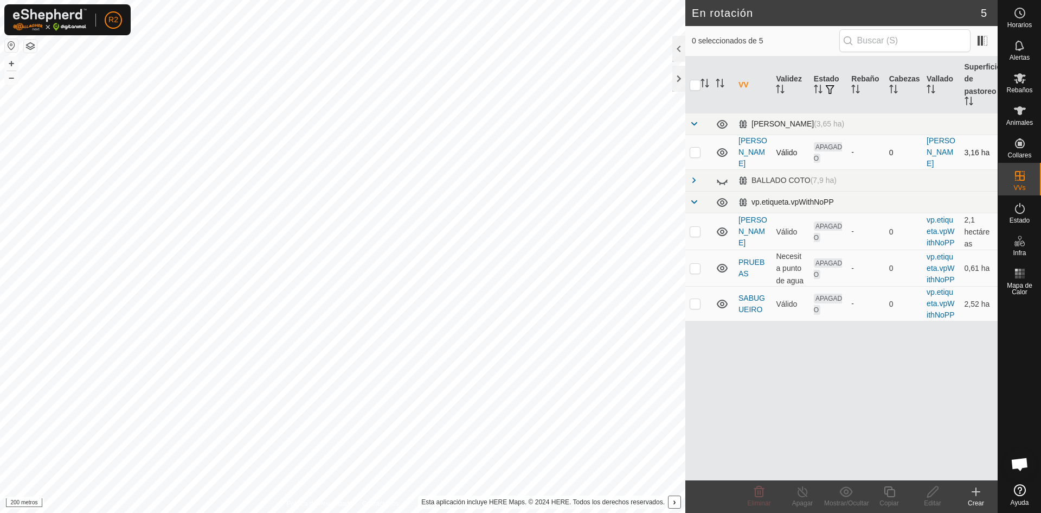
click at [728, 187] on icon at bounding box center [722, 180] width 13 height 13
click at [693, 184] on span at bounding box center [694, 180] width 9 height 9
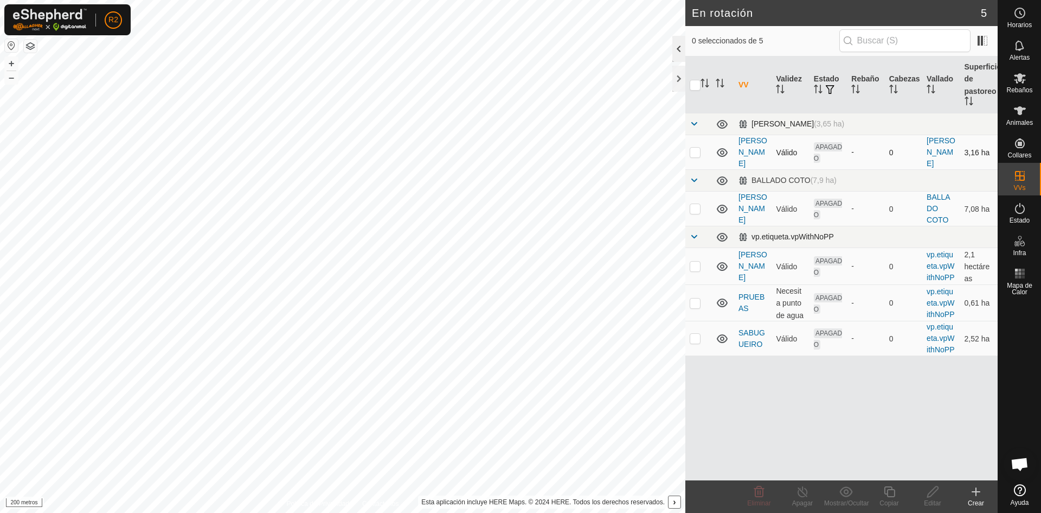
click at [675, 49] on div at bounding box center [679, 49] width 13 height 26
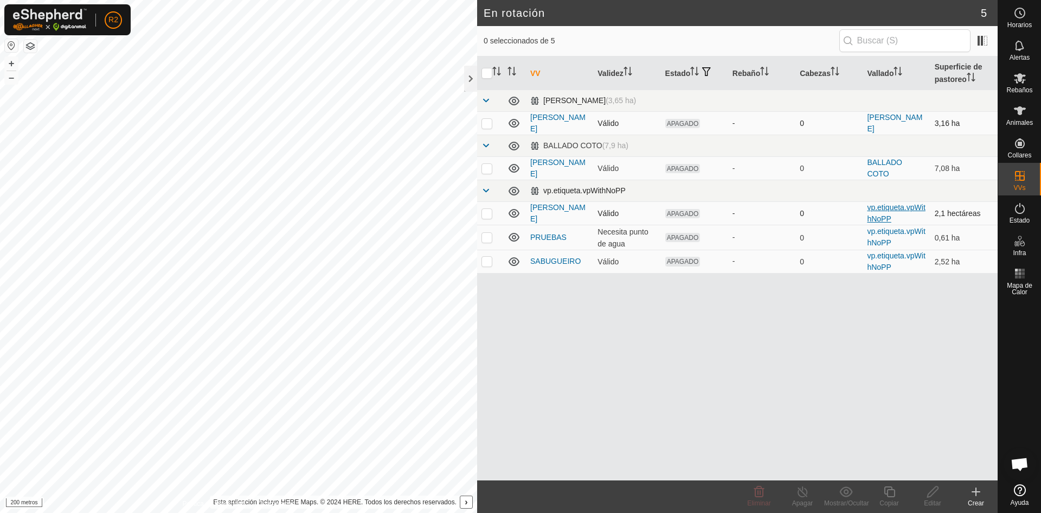
click at [878, 208] on font "vp.etiqueta.vpWithNoPP" at bounding box center [896, 213] width 58 height 20
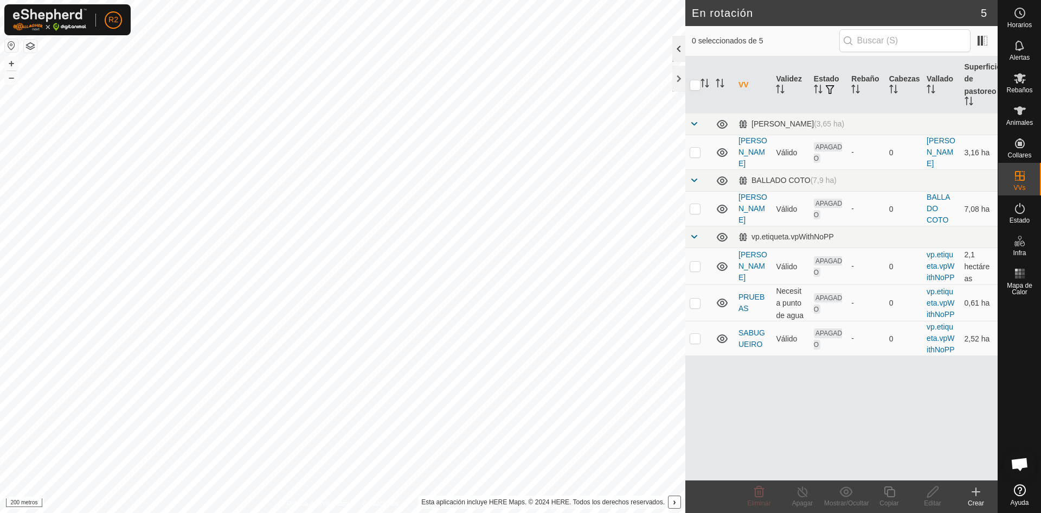
click at [681, 52] on div at bounding box center [679, 49] width 13 height 26
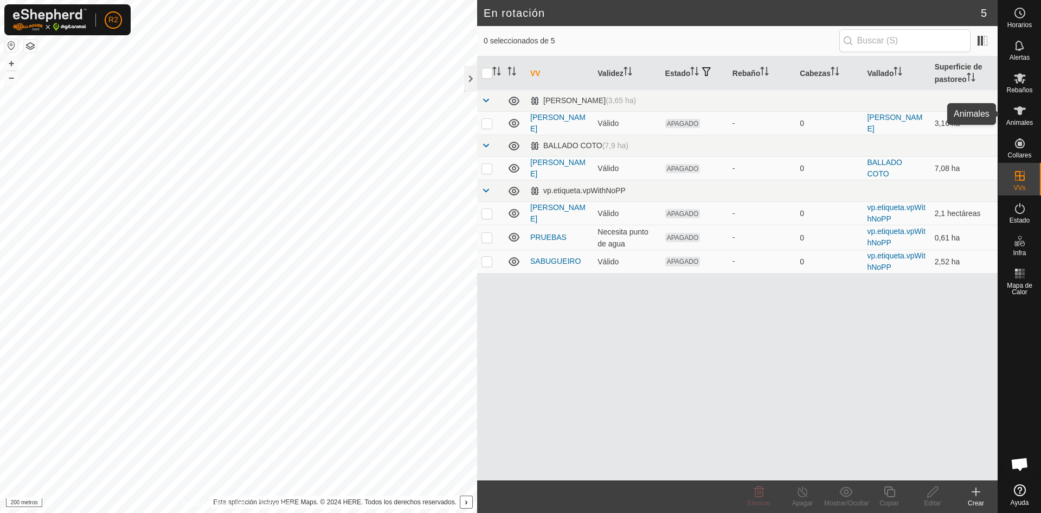
click at [1018, 115] on icon at bounding box center [1020, 110] width 13 height 13
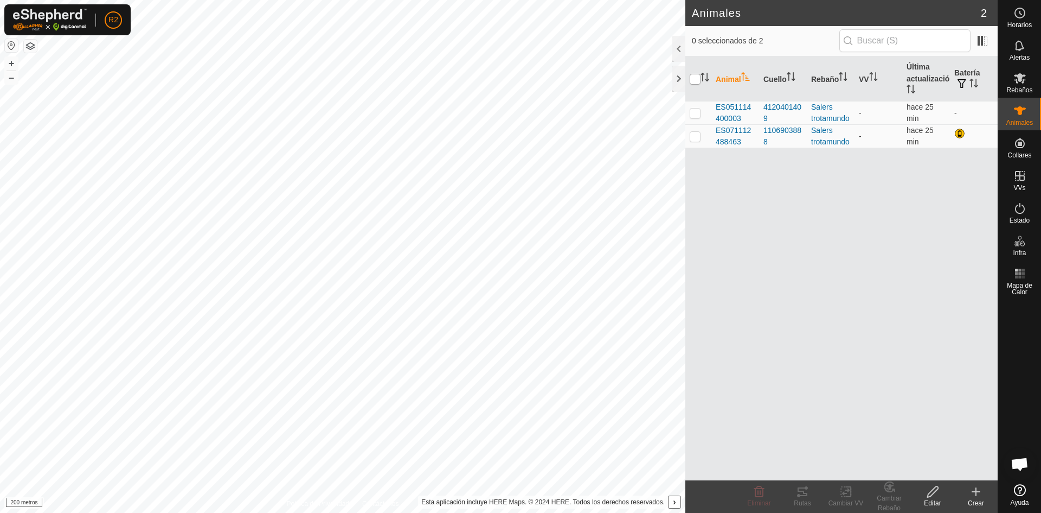
click at [693, 81] on input "checkbox" at bounding box center [695, 79] width 11 height 11
checkbox input "true"
click at [848, 492] on icon at bounding box center [847, 491] width 14 height 13
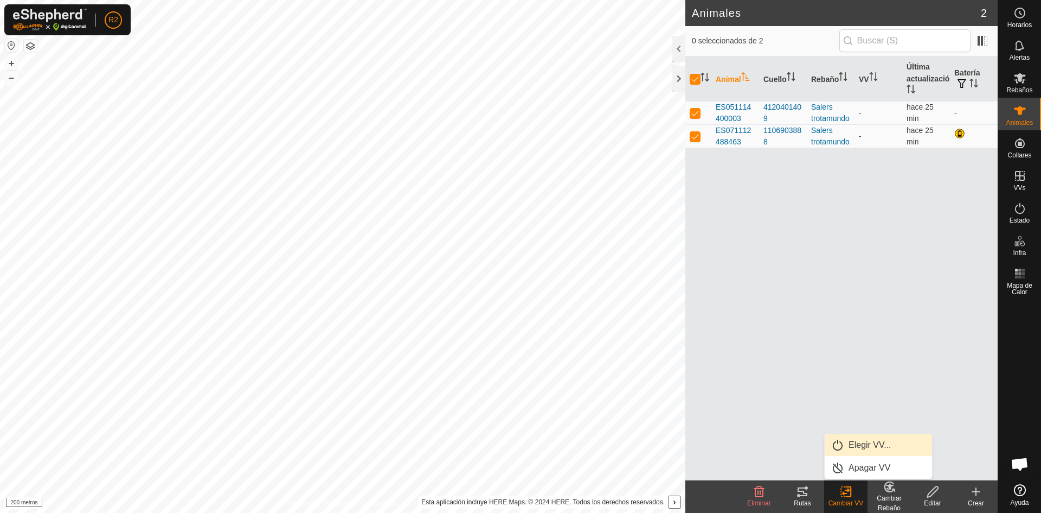
click at [872, 442] on link "Elegir VV..." at bounding box center [878, 445] width 107 height 22
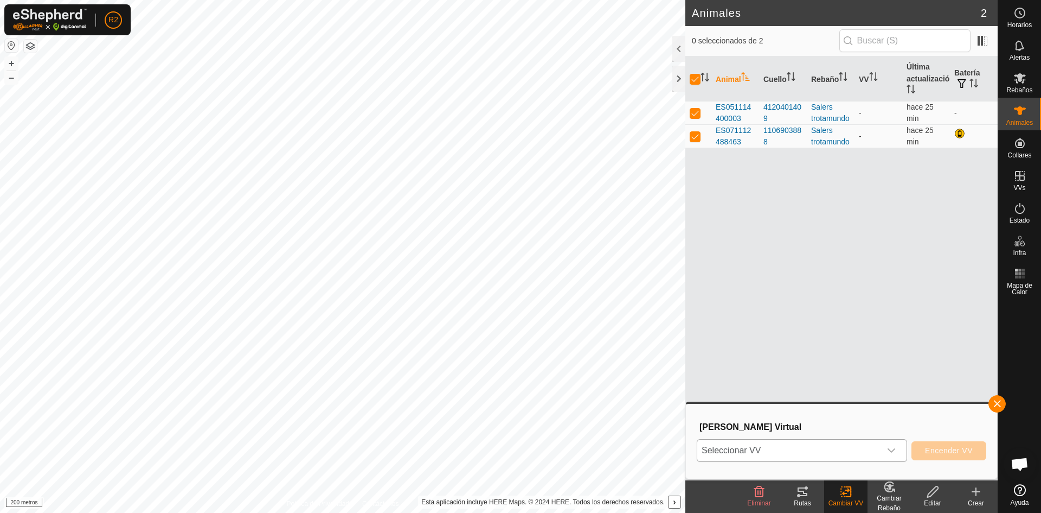
click at [895, 448] on icon "disparador desplegable" at bounding box center [891, 450] width 9 height 9
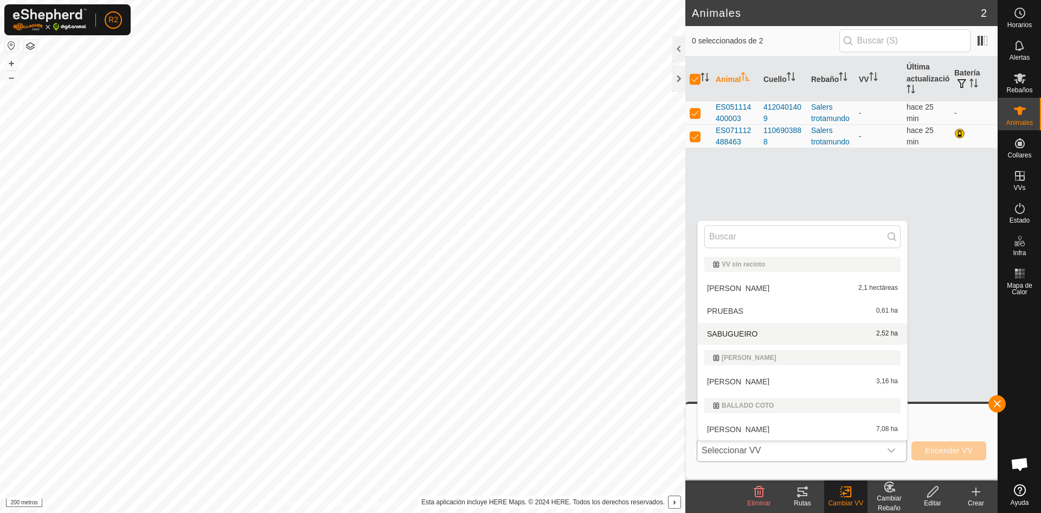
click at [749, 333] on li "SABUGUEIRO 2,52 ha" at bounding box center [802, 334] width 209 height 22
